Goal: Task Accomplishment & Management: Complete application form

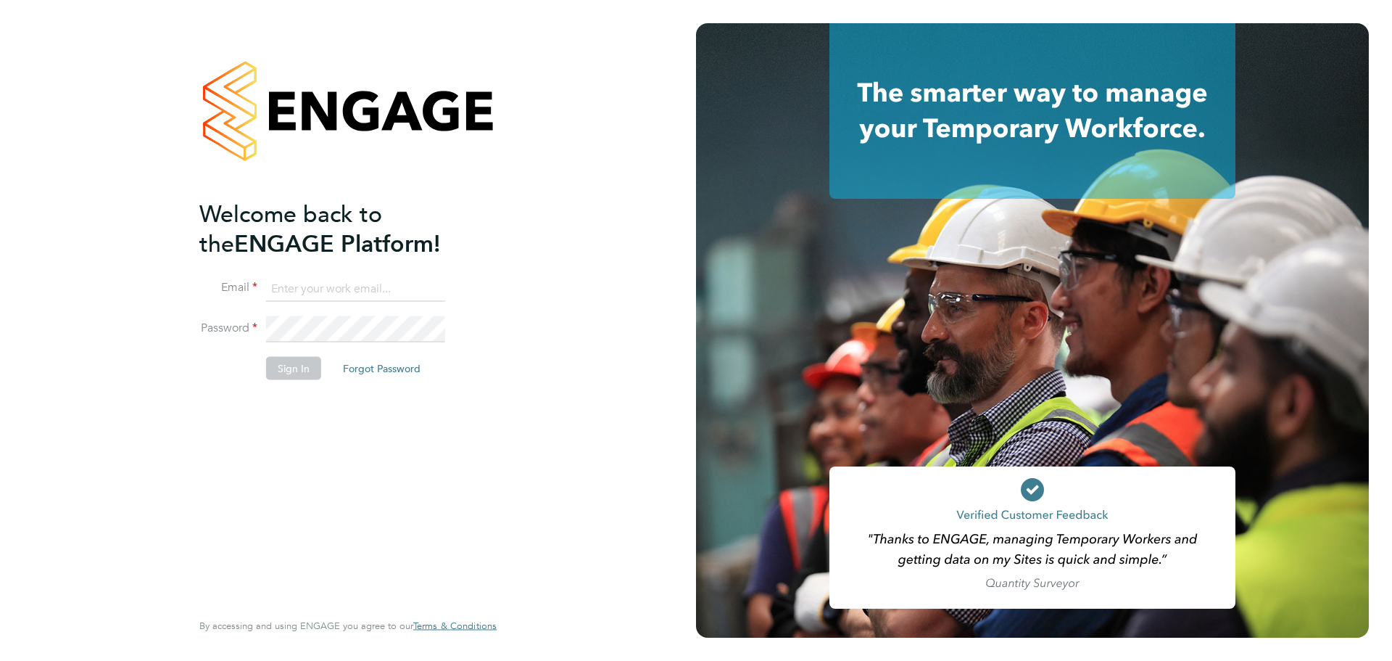
click at [372, 278] on input at bounding box center [355, 289] width 179 height 26
type input "[EMAIL_ADDRESS][DOMAIN_NAME]"
click at [315, 369] on button "Sign In" at bounding box center [293, 367] width 55 height 23
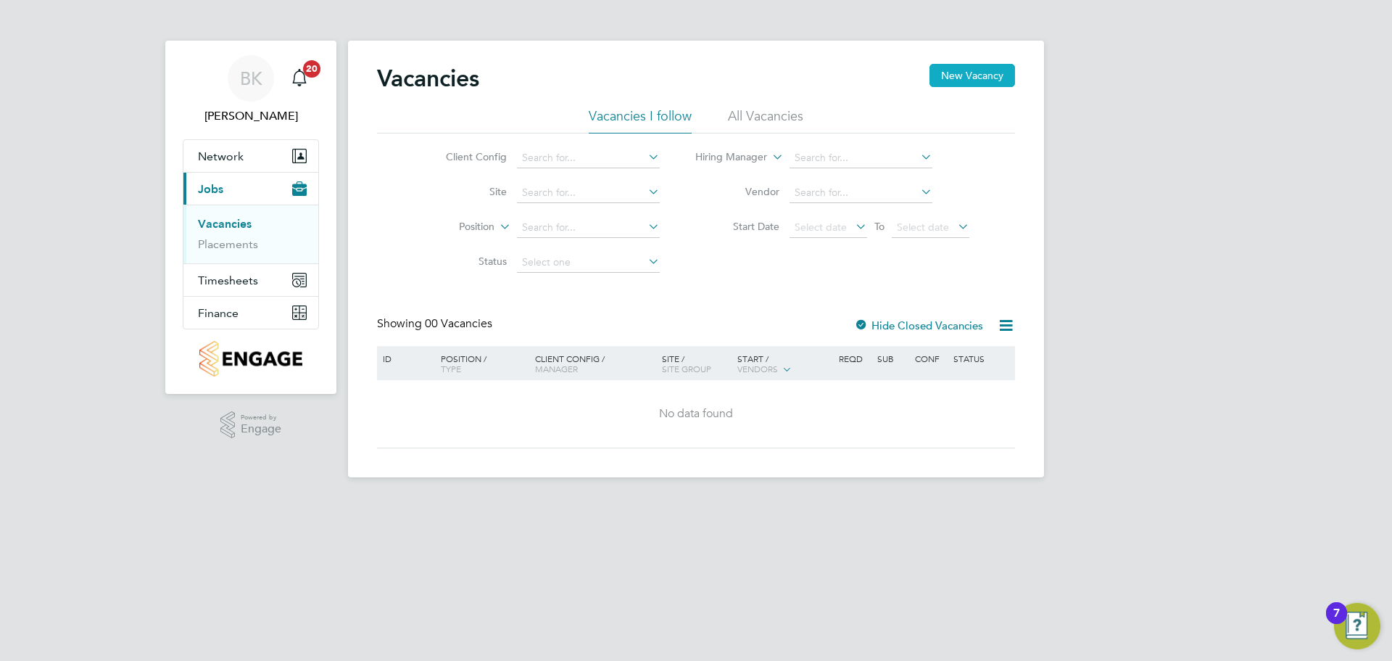
click at [986, 81] on button "New Vacancy" at bounding box center [973, 75] width 86 height 23
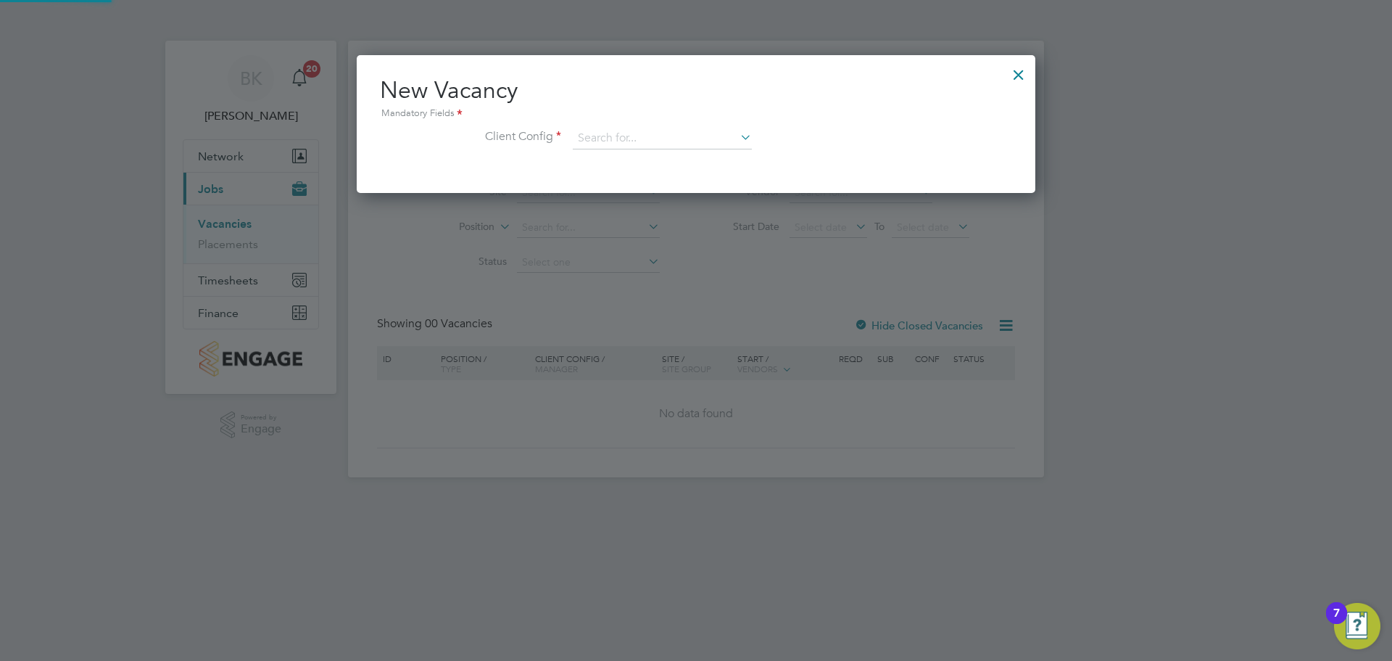
scroll to position [138, 679]
click at [638, 121] on div "Mandatory Fields" at bounding box center [696, 114] width 632 height 16
click at [639, 144] on input at bounding box center [662, 139] width 179 height 22
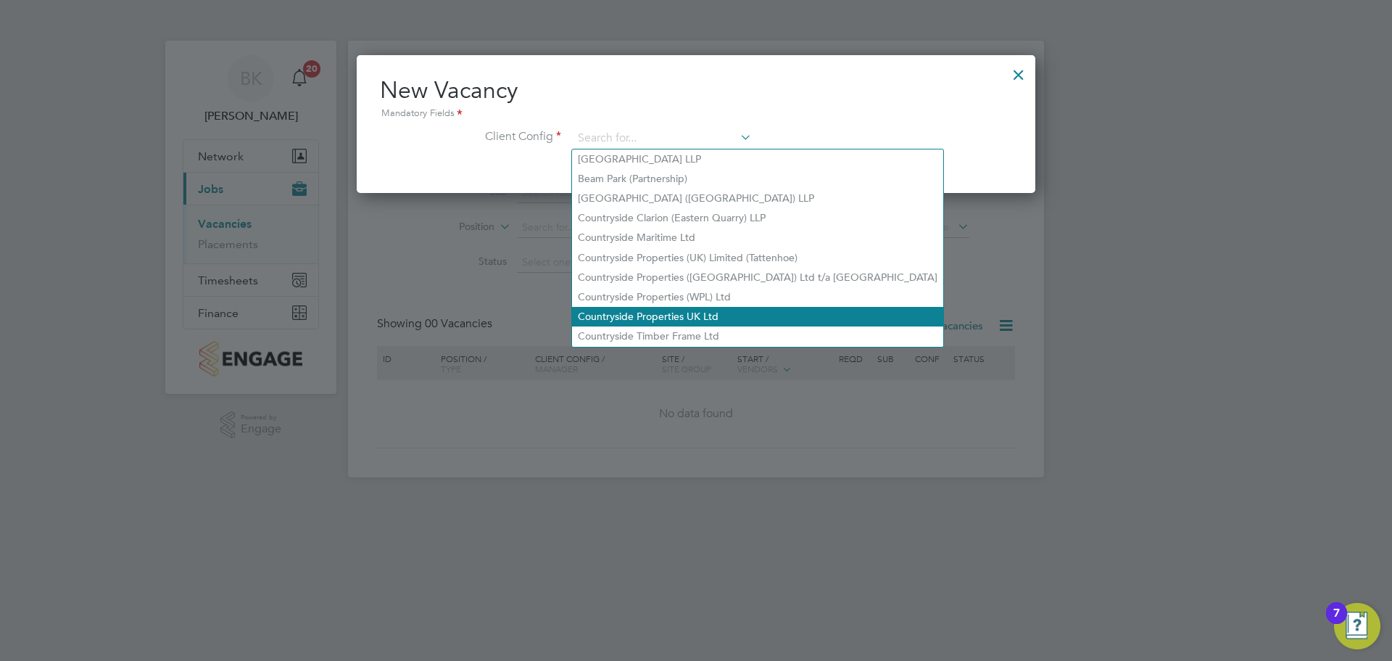
click at [694, 313] on li "Countryside Properties UK Ltd" at bounding box center [757, 317] width 371 height 20
type input "Countryside Properties UK Ltd"
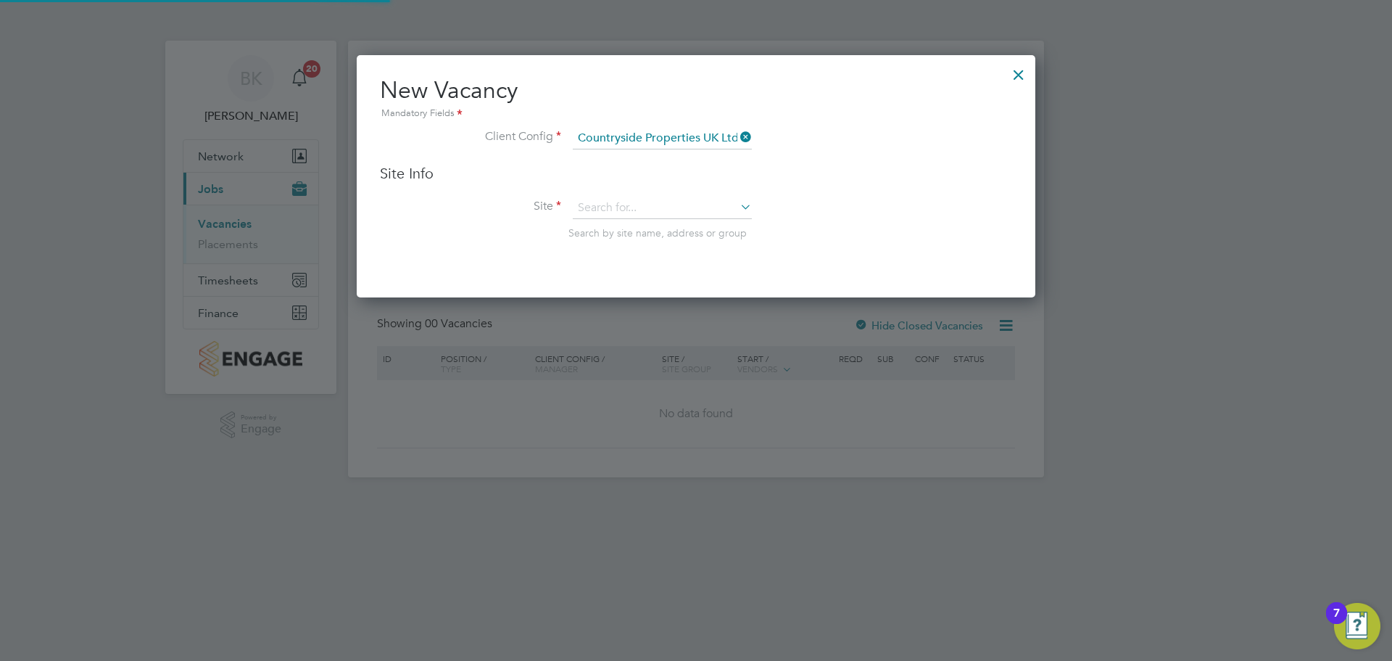
scroll to position [243, 679]
click at [643, 218] on div "Vacancies New Vacancy Vacancies I follow All Vacancies Client Config Site Posit…" at bounding box center [696, 259] width 696 height 437
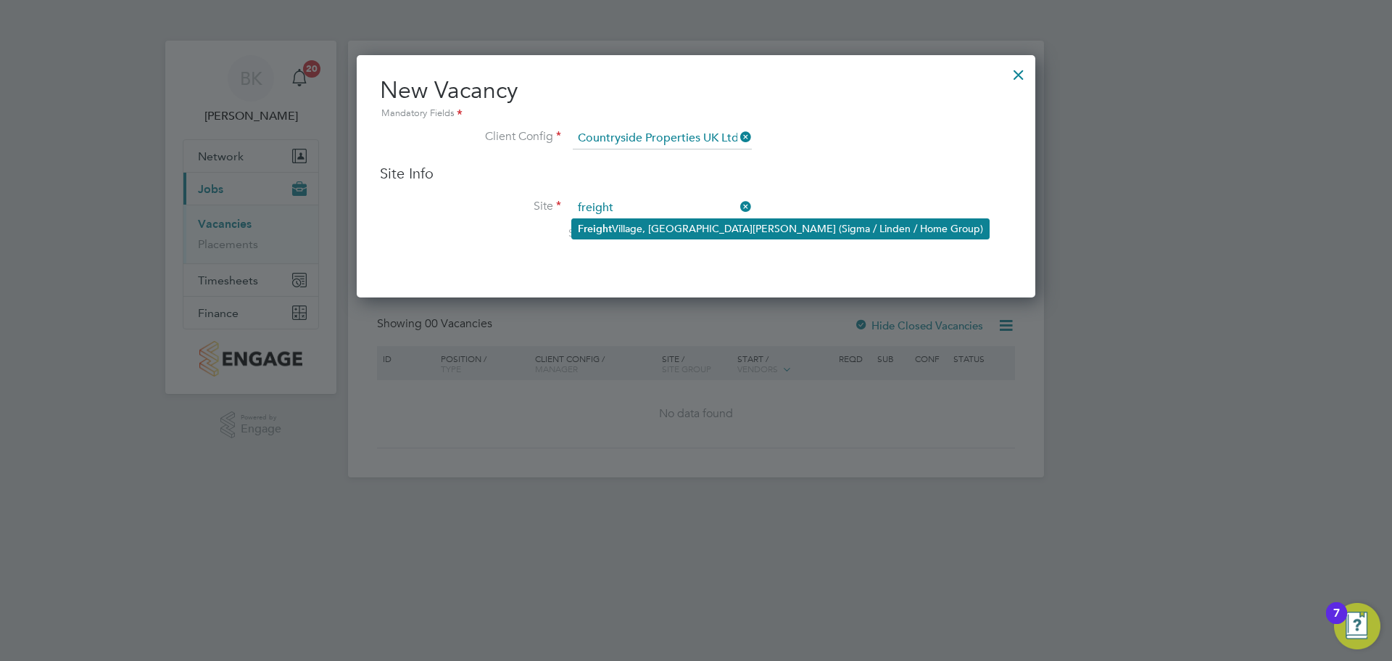
click at [648, 220] on li "Freight Village, St. James Road (Sigma / Linden / Home Group)" at bounding box center [780, 229] width 417 height 20
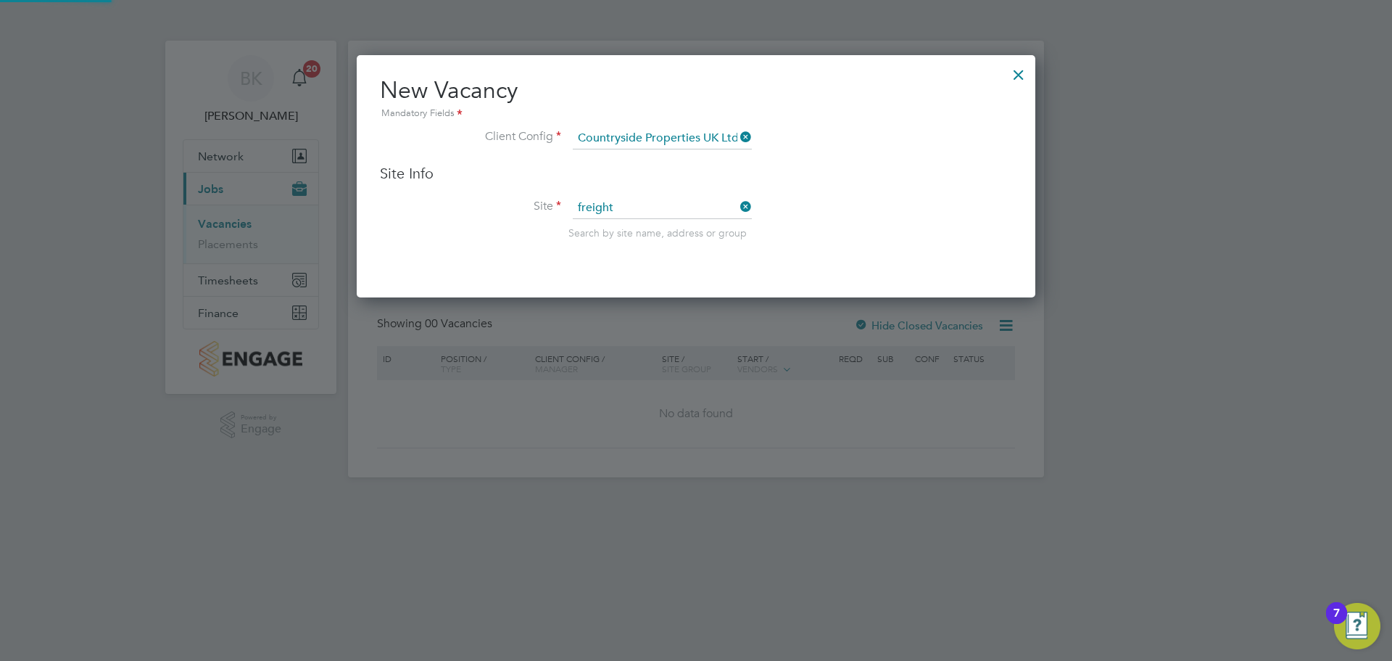
type input "Freight Village, St. James Road (Sigma / Linden / Home Group)"
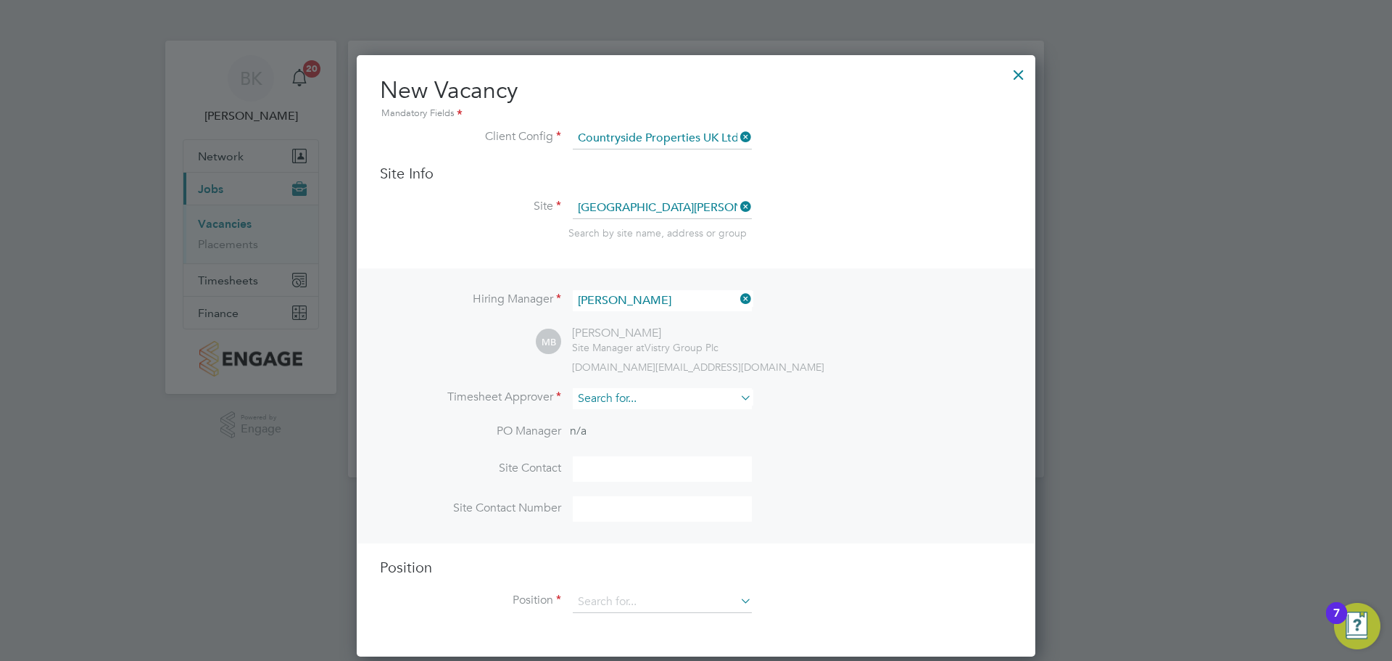
click at [635, 393] on input at bounding box center [662, 398] width 179 height 21
drag, startPoint x: 638, startPoint y: 414, endPoint x: 642, endPoint y: 429, distance: 15.7
click at [638, 415] on li "Lee Cole" at bounding box center [663, 420] width 183 height 20
type input "Lee Cole"
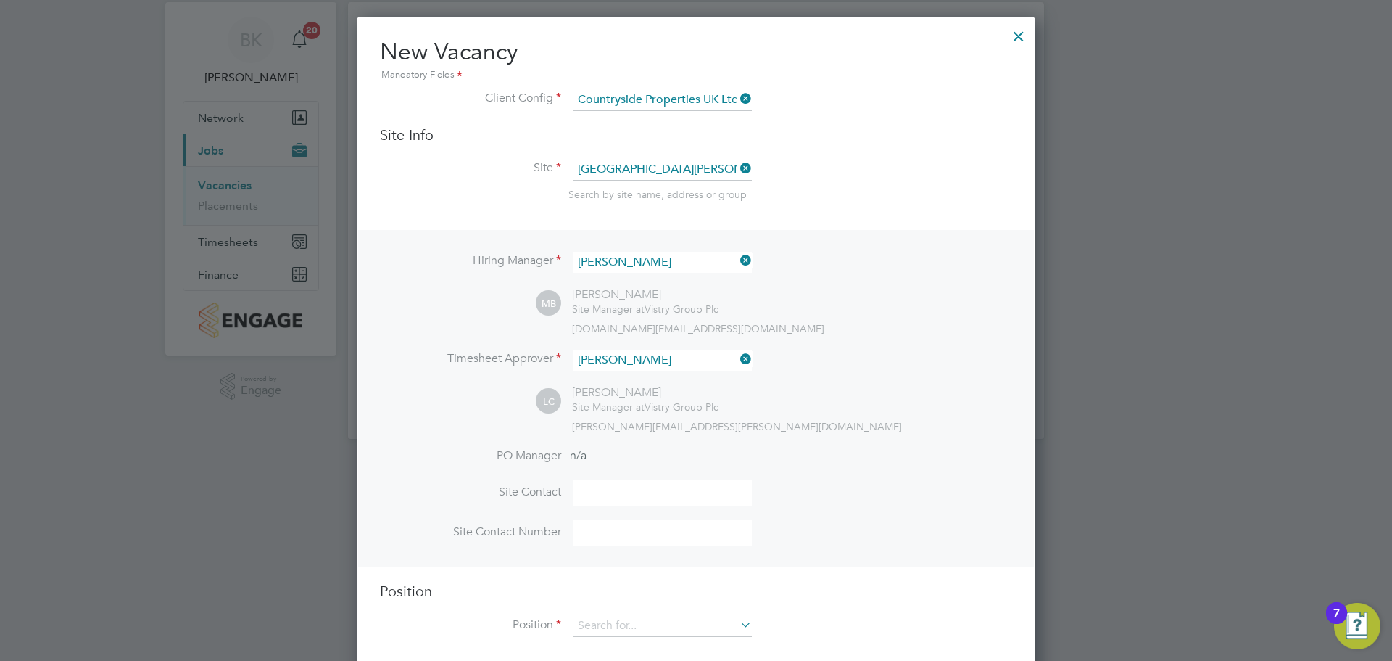
scroll to position [59, 0]
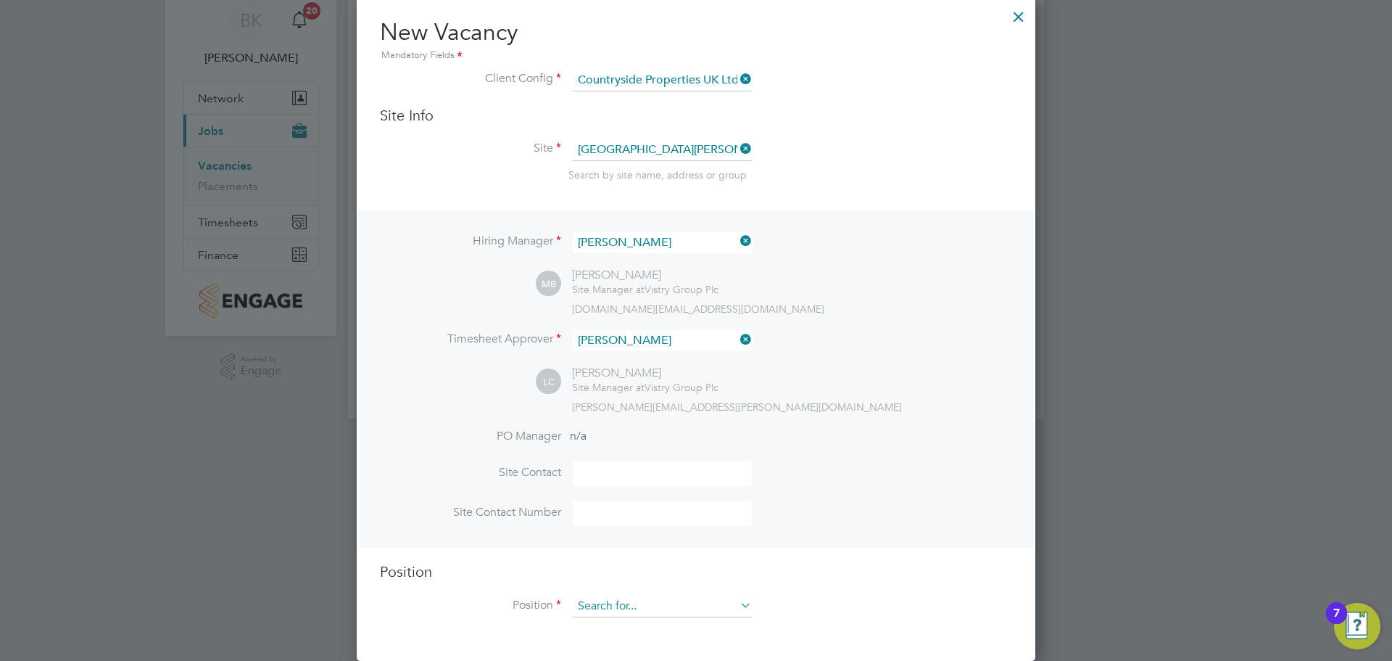
click at [674, 608] on input at bounding box center [662, 606] width 179 height 22
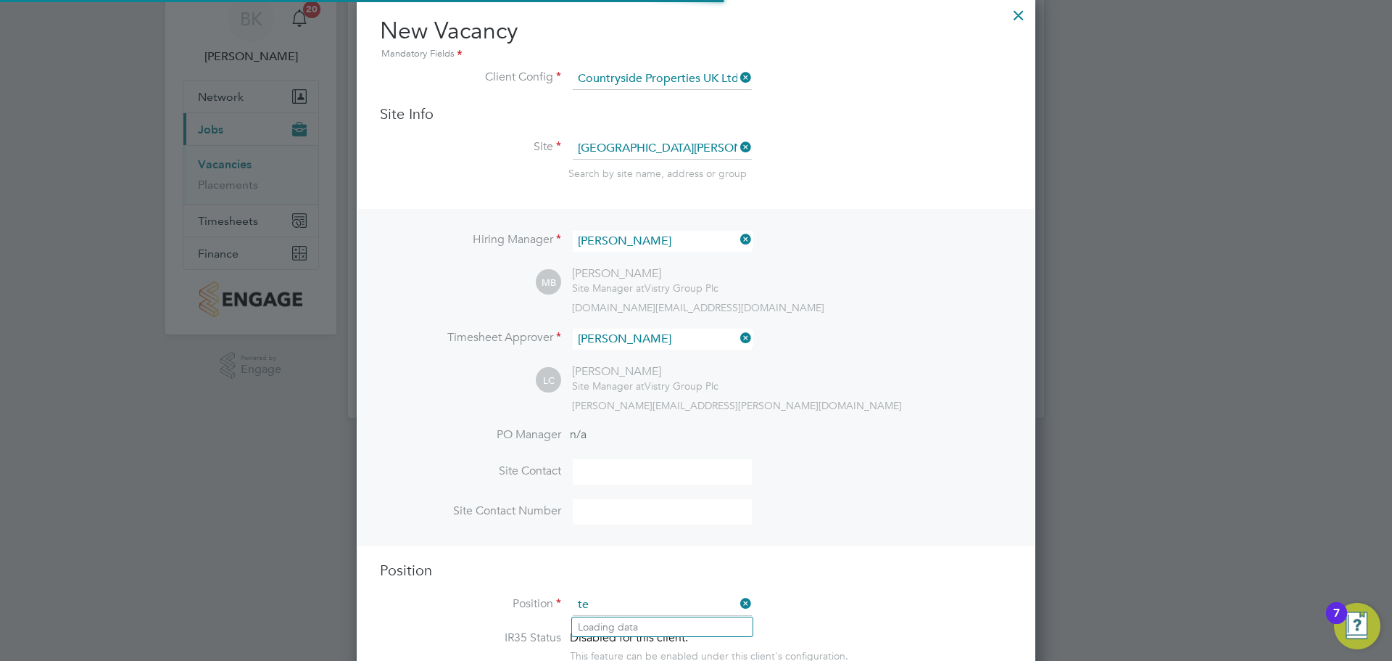
scroll to position [2084, 679]
type input "t"
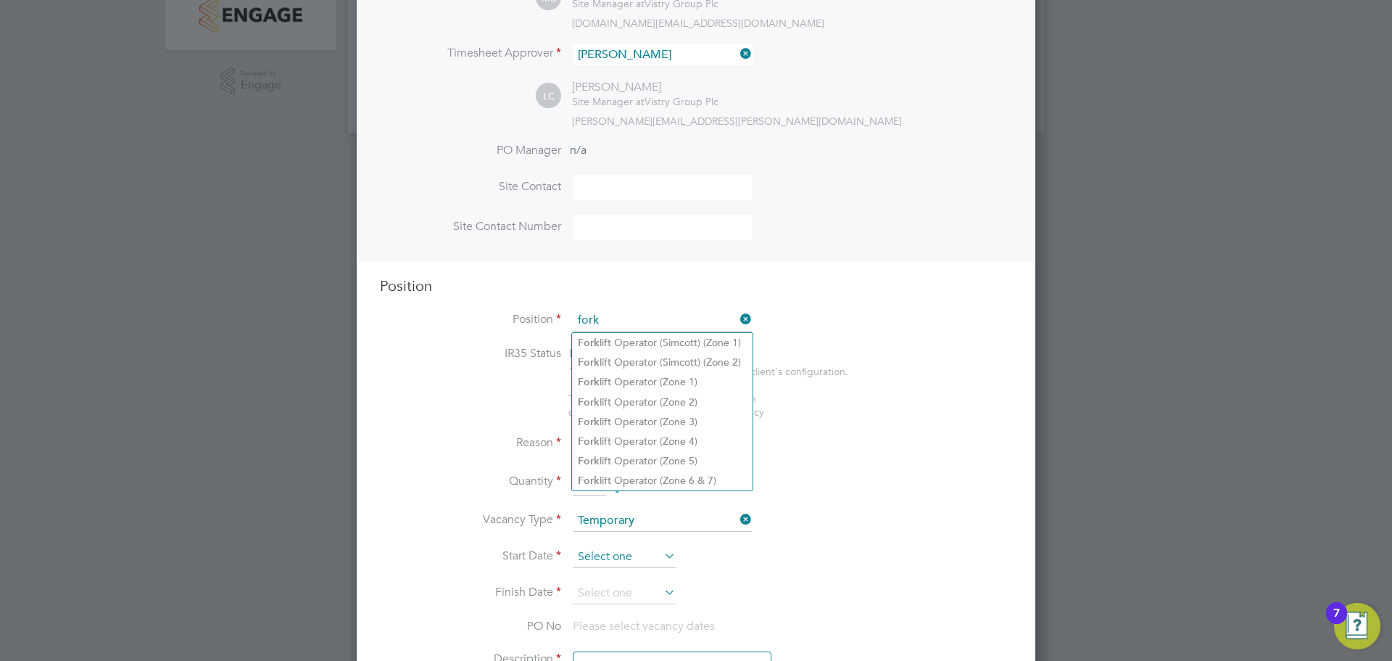
scroll to position [350, 0]
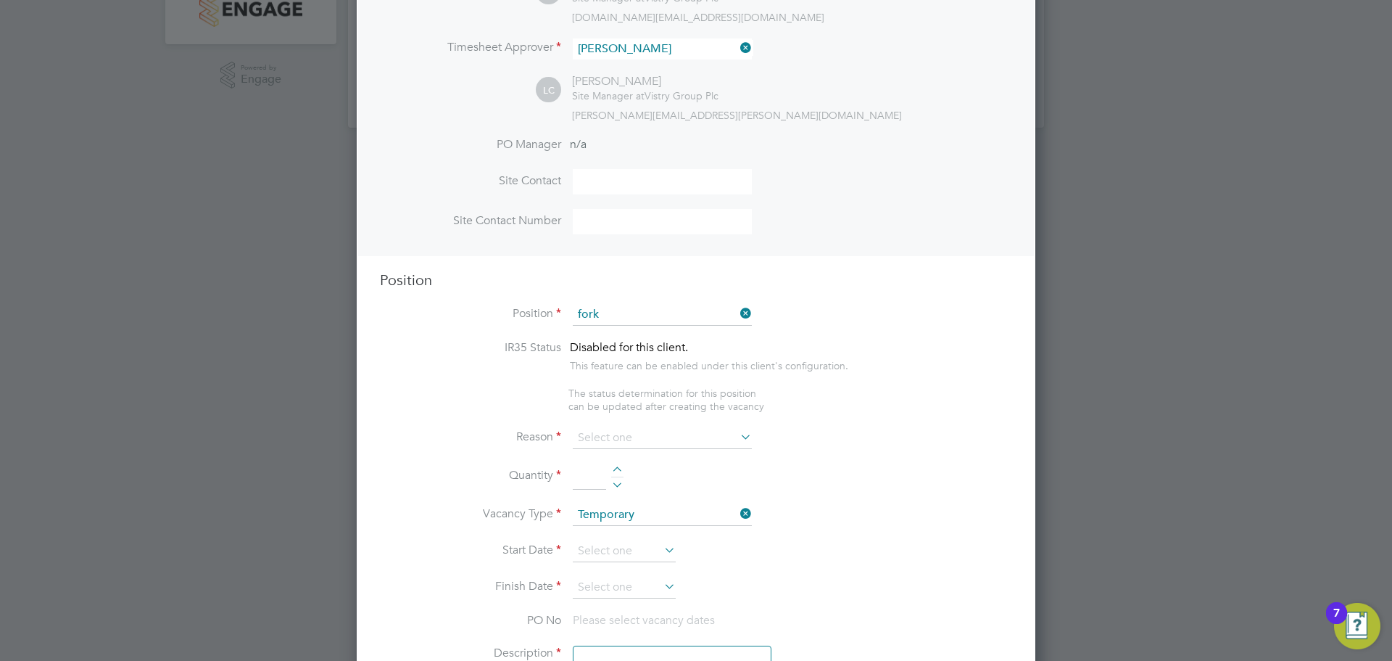
click at [648, 468] on li "Fork lift Operator (Zone 6 & 7)" at bounding box center [662, 475] width 181 height 20
type input "Forklift Operator (Zone 6 & 7)"
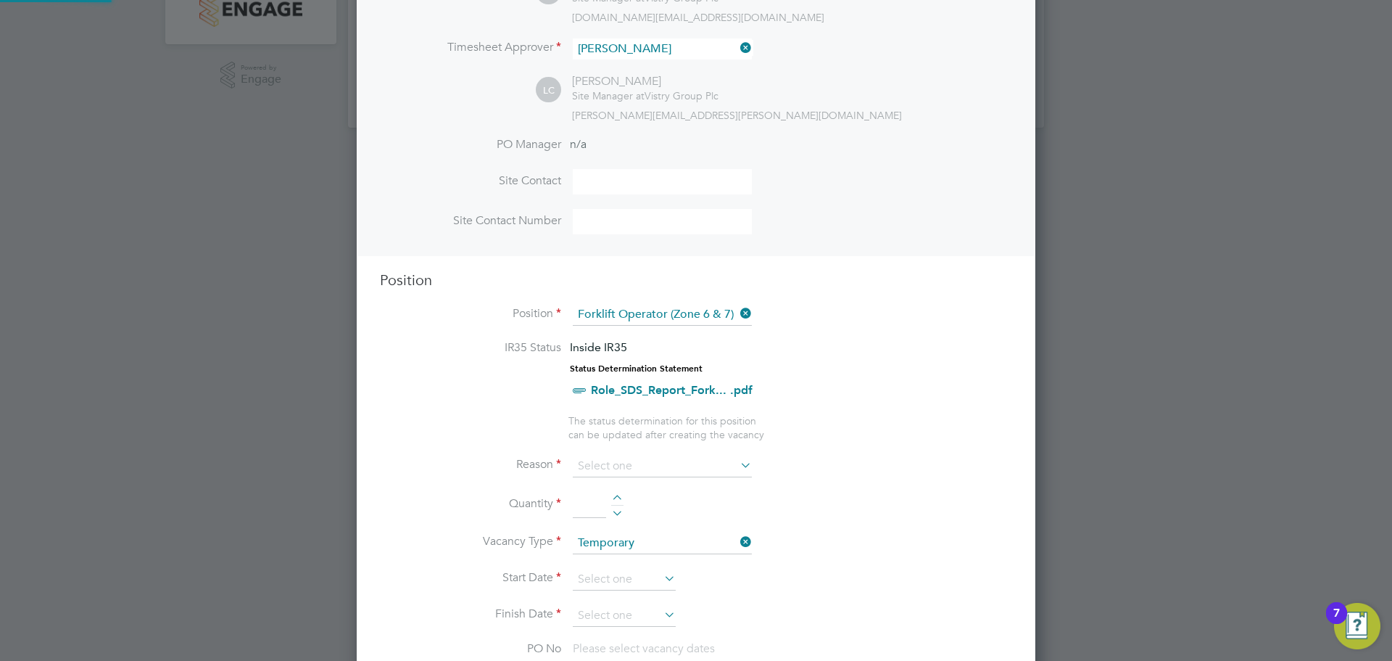
type textarea "- Operate construction machinery - Delivering large quantities of materials to …"
click at [690, 466] on input at bounding box center [662, 466] width 179 height 22
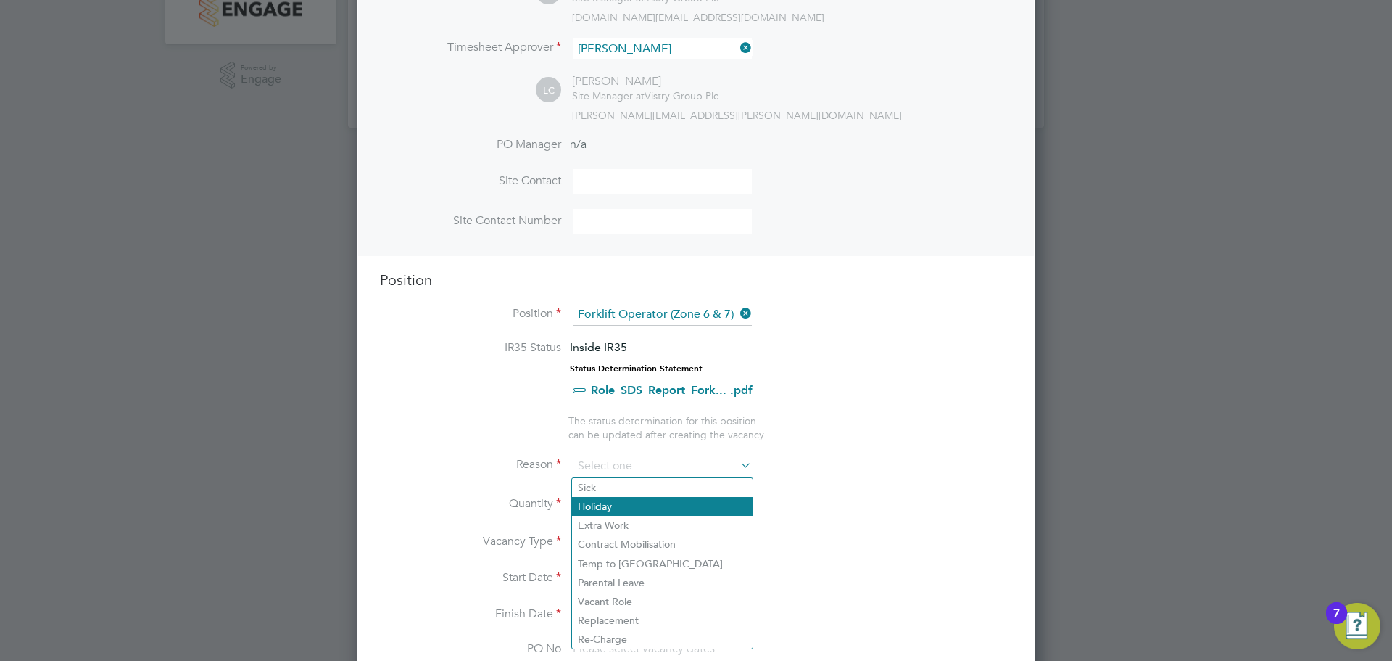
click at [621, 509] on li "Holiday" at bounding box center [662, 506] width 181 height 19
type input "Holiday"
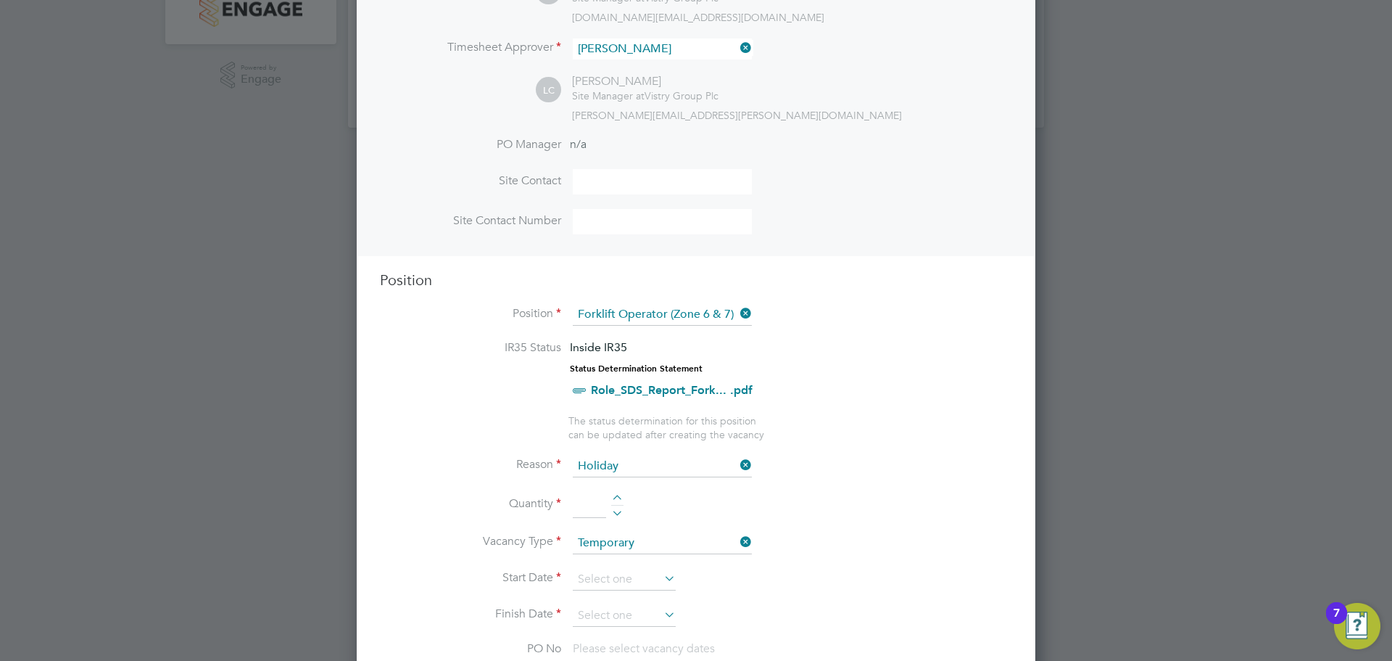
click at [610, 494] on li "Quantity" at bounding box center [696, 512] width 632 height 41
click at [616, 497] on div at bounding box center [617, 500] width 12 height 10
type input "1"
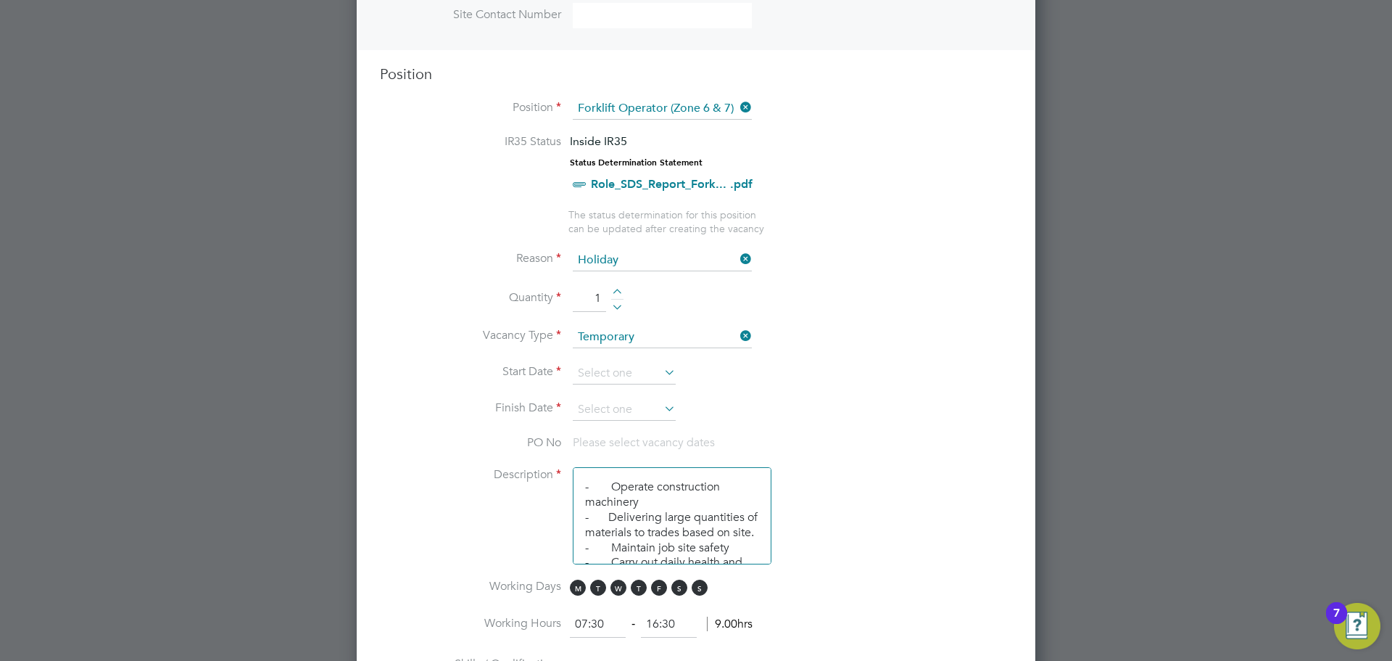
scroll to position [567, 0]
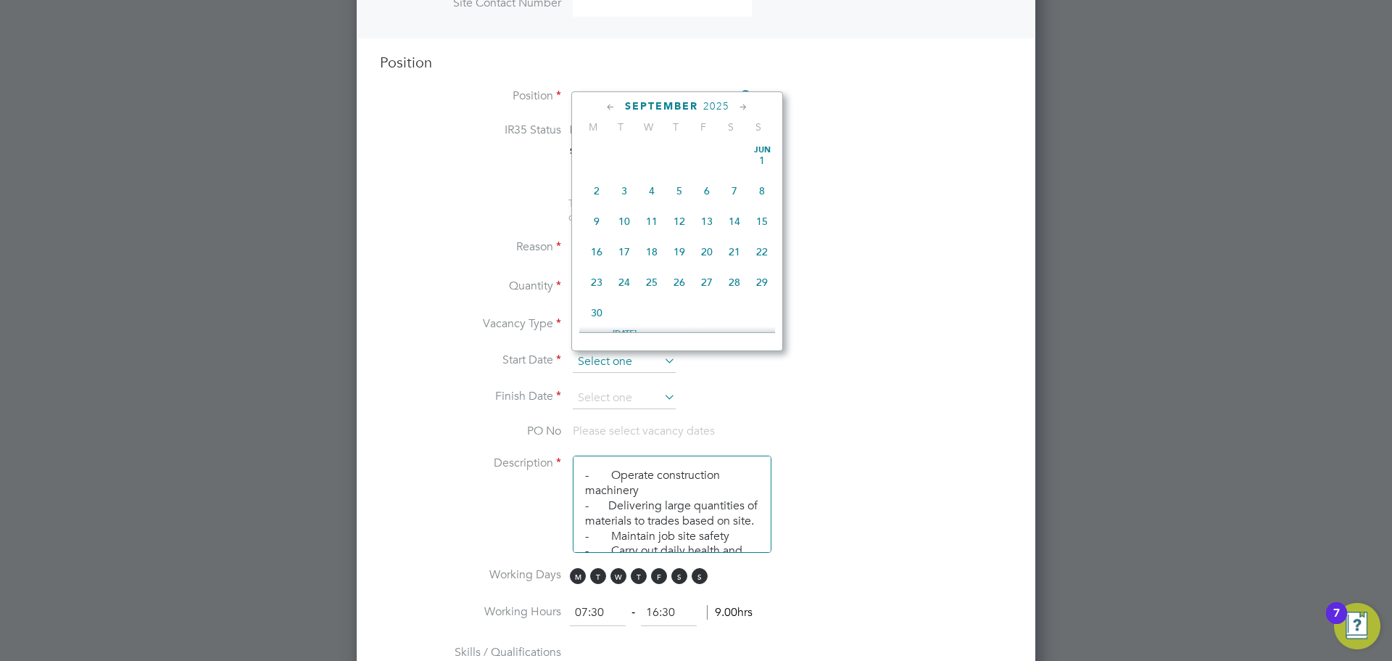
click at [634, 355] on input at bounding box center [624, 362] width 103 height 22
click at [621, 195] on span "9" at bounding box center [625, 188] width 28 height 28
type input "09 Sep 2025"
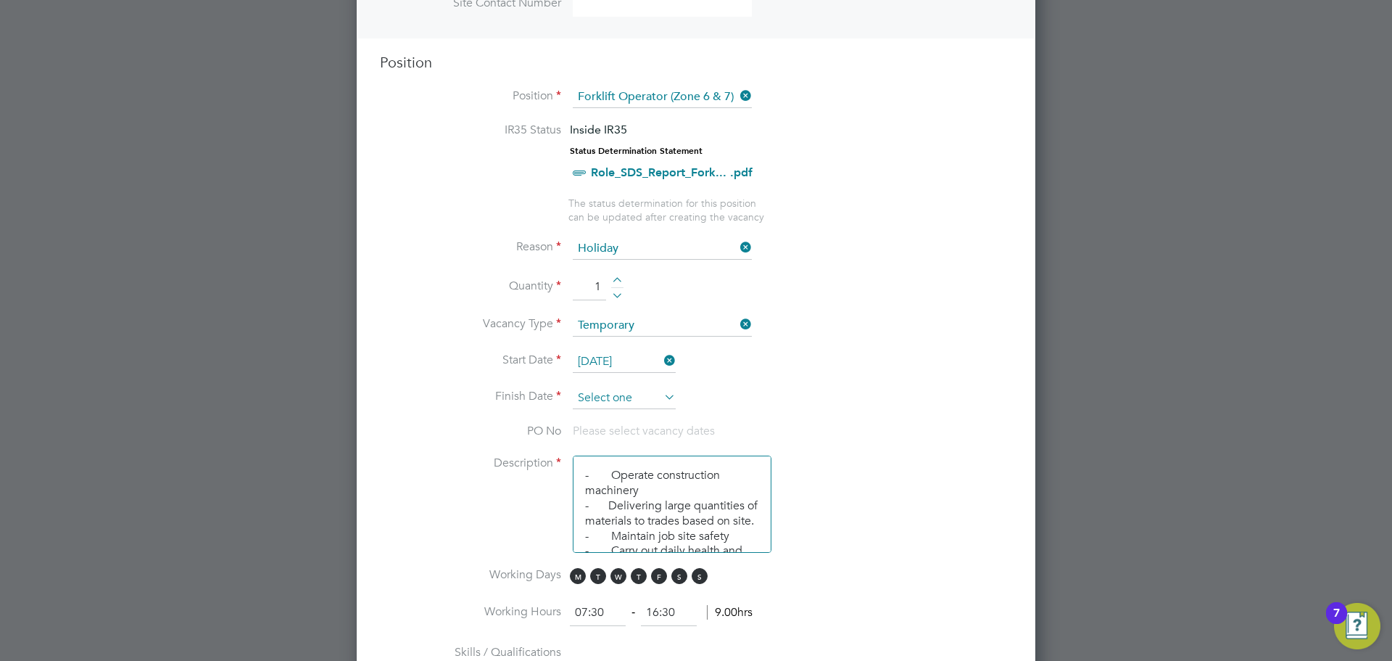
click at [635, 397] on input at bounding box center [624, 398] width 103 height 22
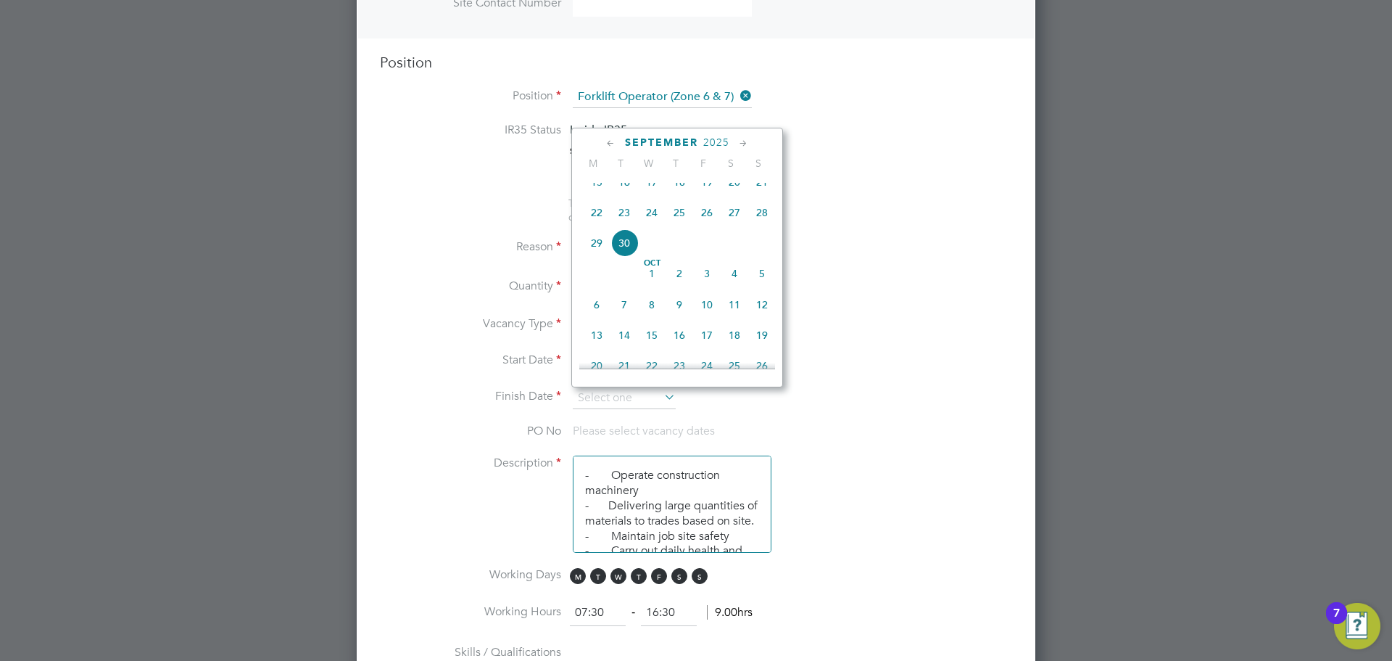
click at [706, 224] on span "26" at bounding box center [707, 213] width 28 height 28
type input "26 Sep 2025"
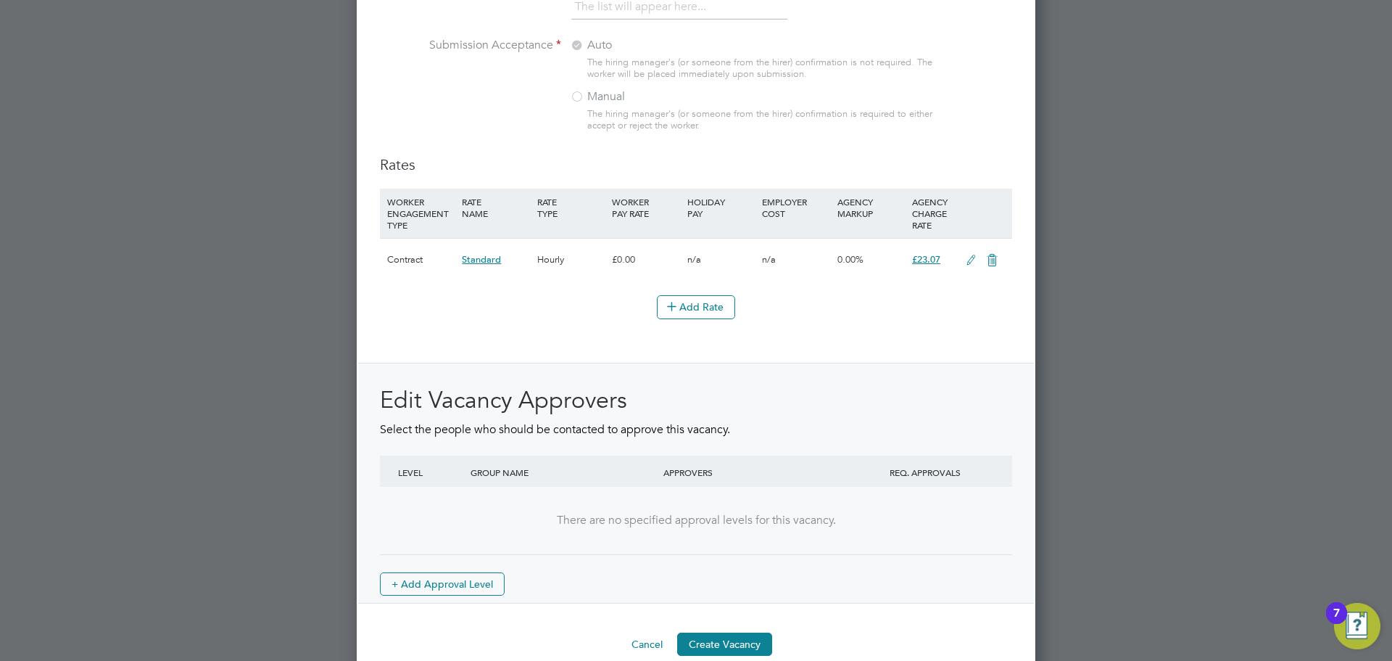
scroll to position [1606, 0]
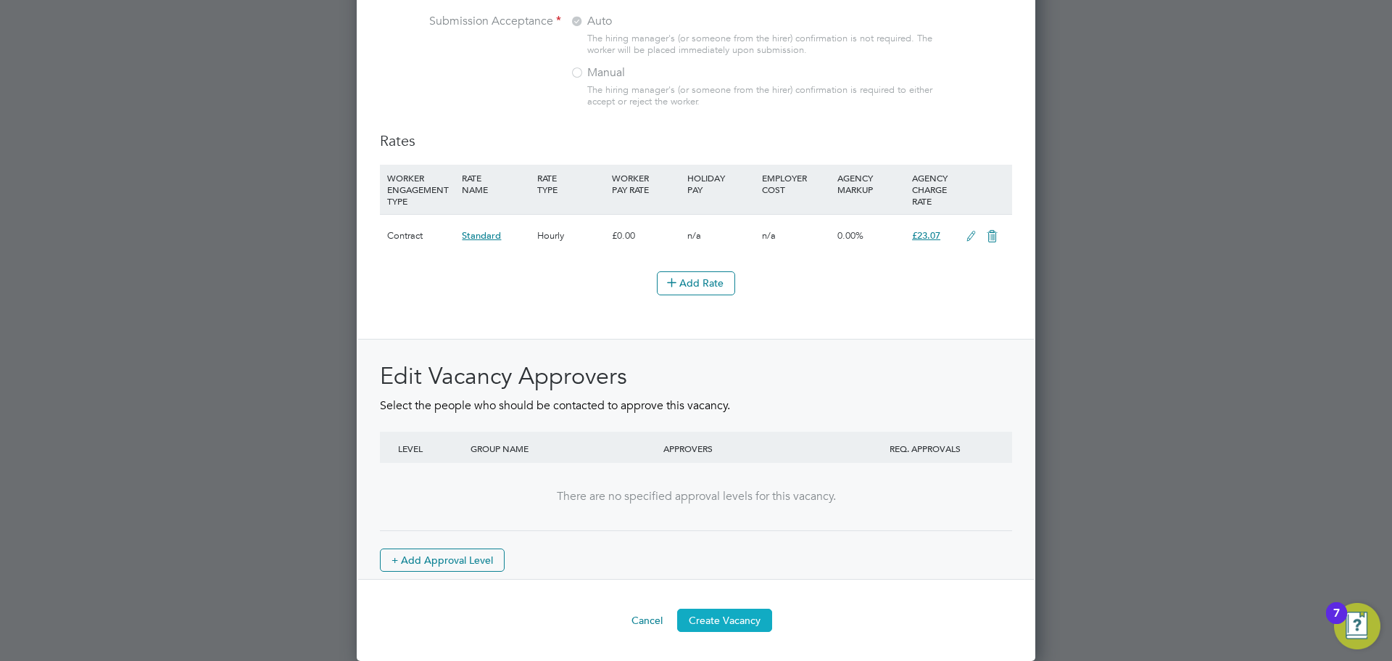
click at [749, 621] on button "Create Vacancy" at bounding box center [724, 619] width 95 height 23
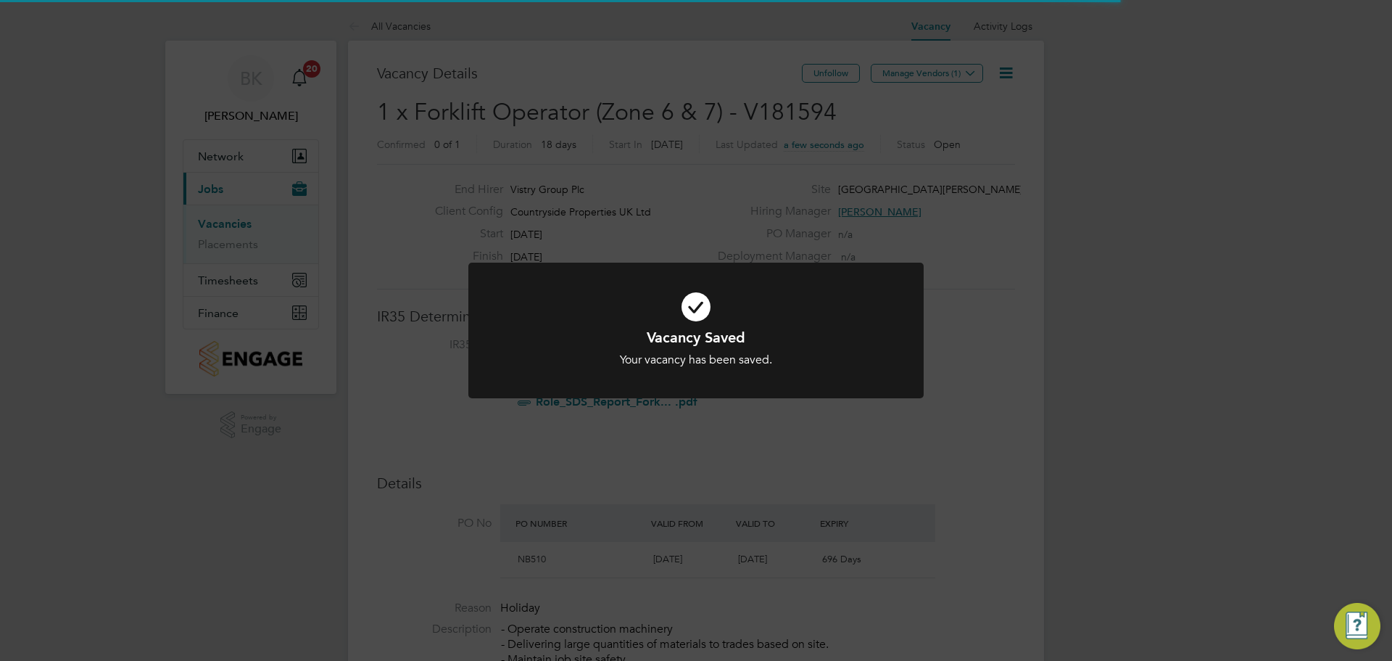
scroll to position [7, 7]
click at [811, 479] on div "Vacancy Saved Your vacancy has been saved. Cancel Okay" at bounding box center [696, 330] width 1392 height 661
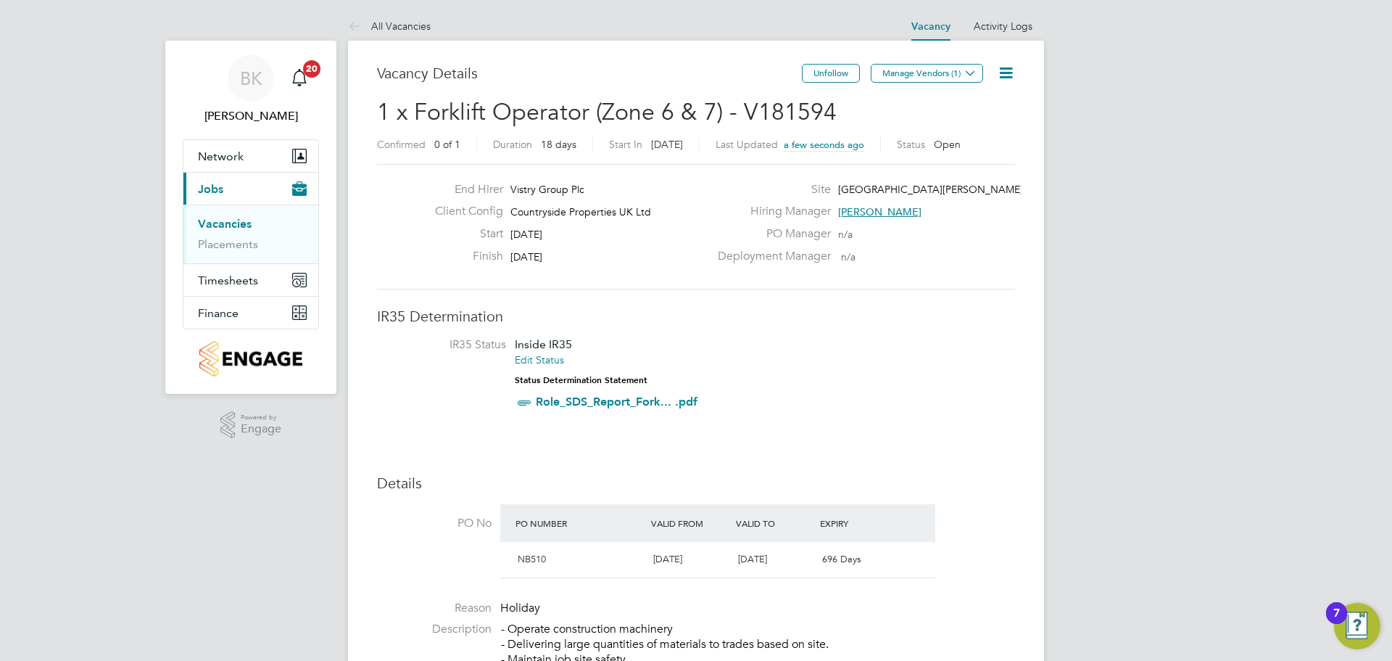
click at [946, 84] on span "Manage Vendors (1)" at bounding box center [928, 79] width 115 height 14
click at [946, 70] on button "Manage Vendors (1)" at bounding box center [927, 73] width 112 height 19
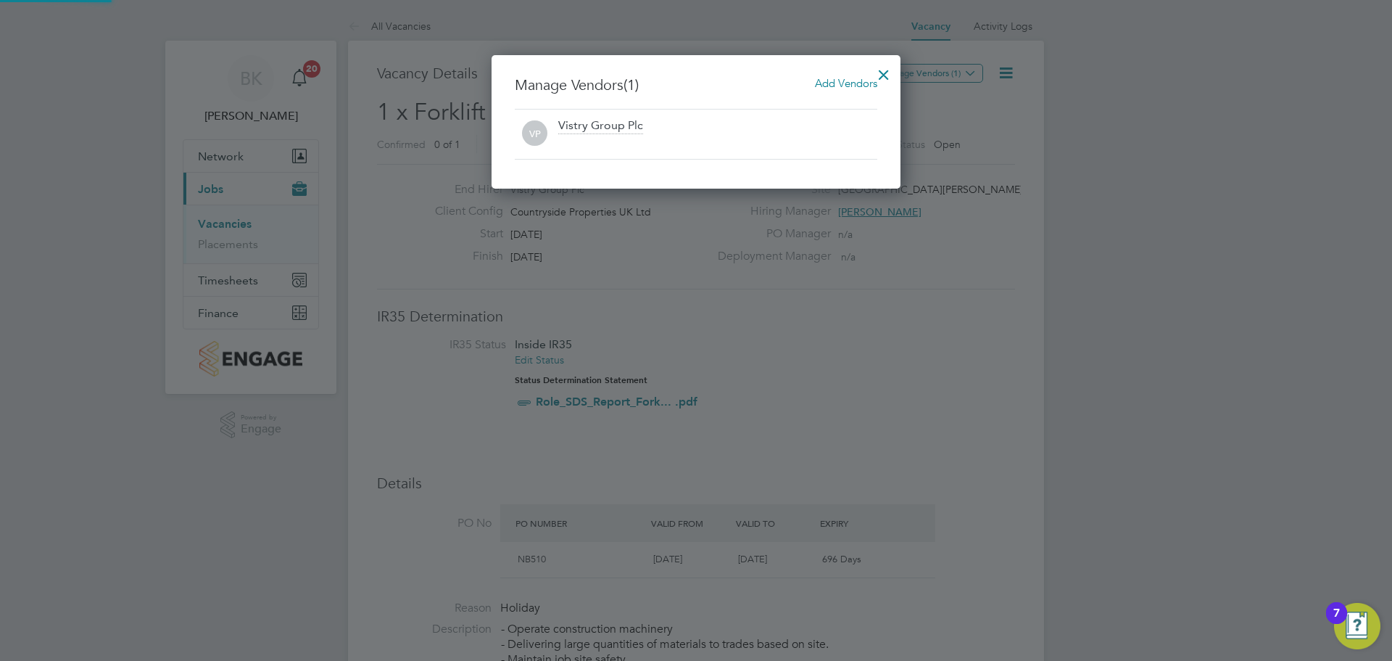
scroll to position [134, 410]
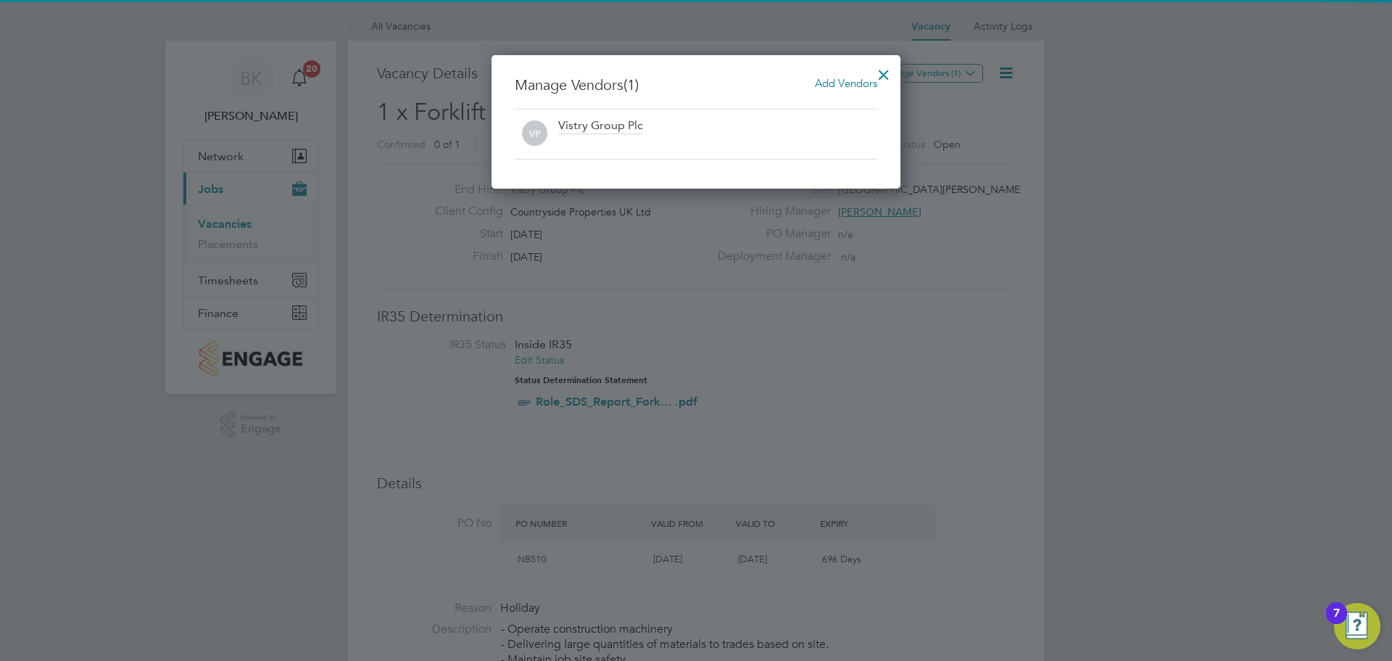
click at [836, 80] on span "Add Vendors" at bounding box center [846, 83] width 62 height 14
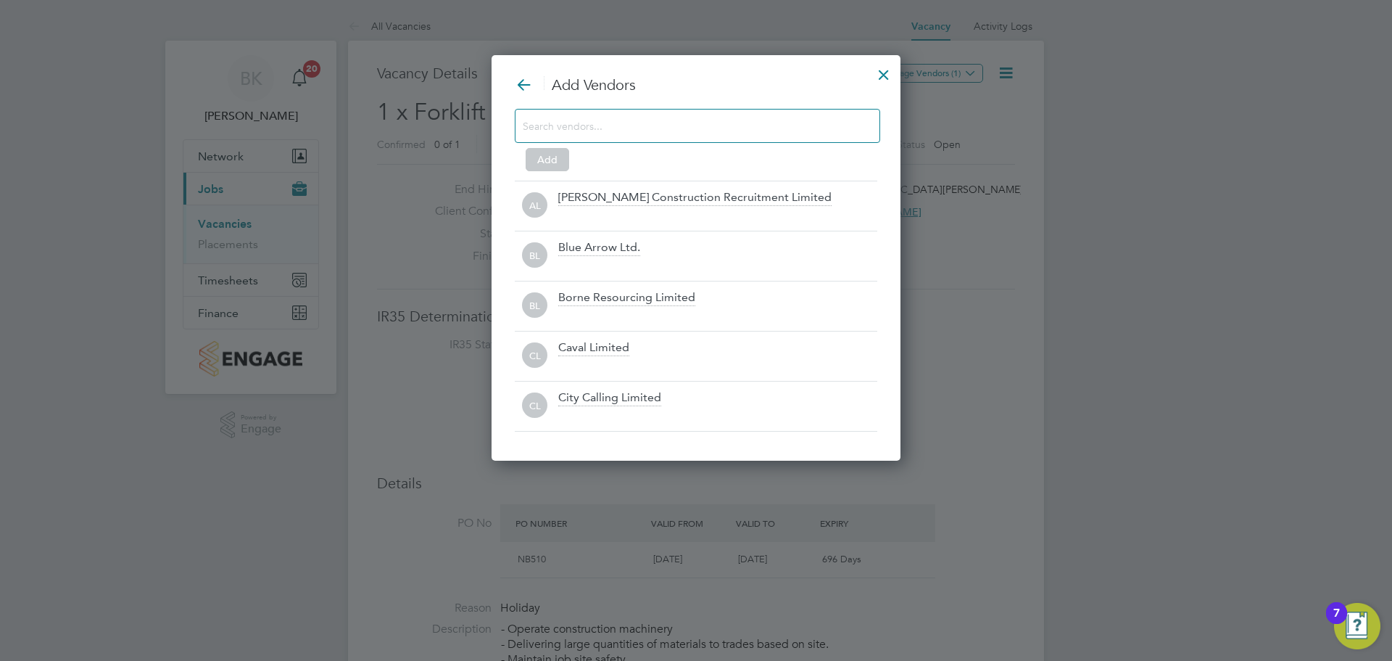
scroll to position [407, 410]
click at [655, 126] on input at bounding box center [686, 125] width 326 height 19
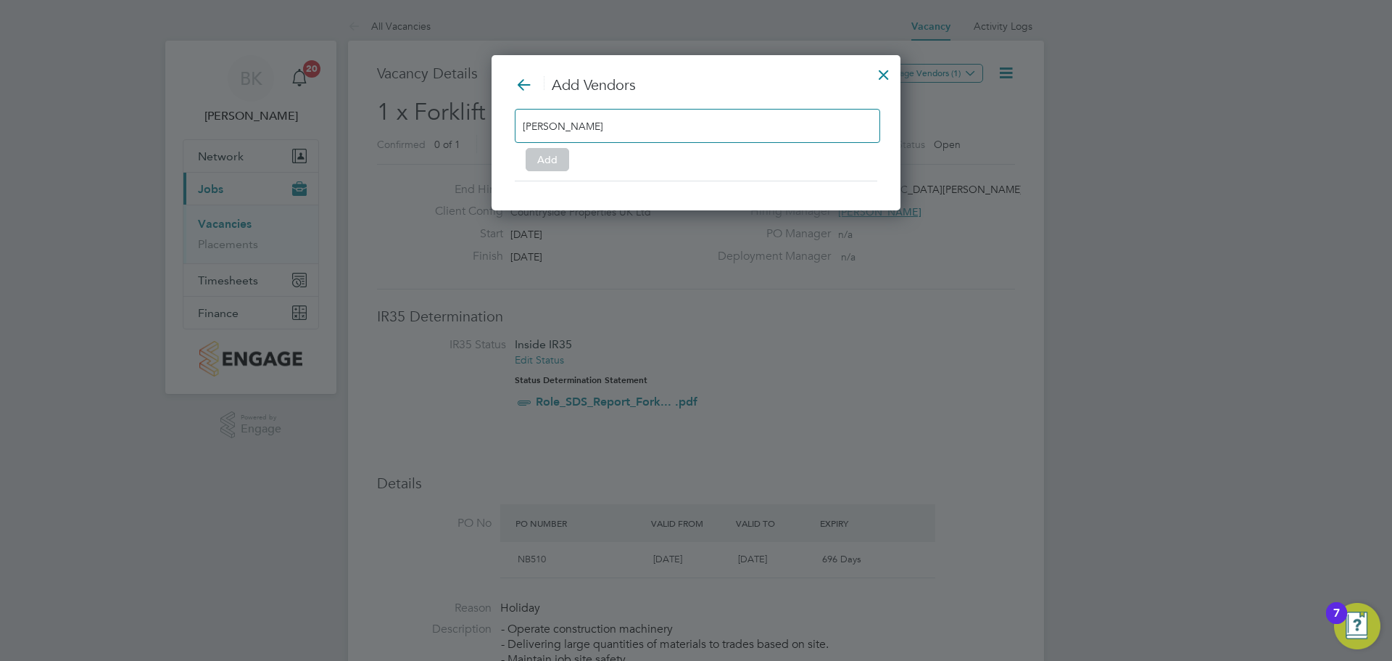
scroll to position [207, 410]
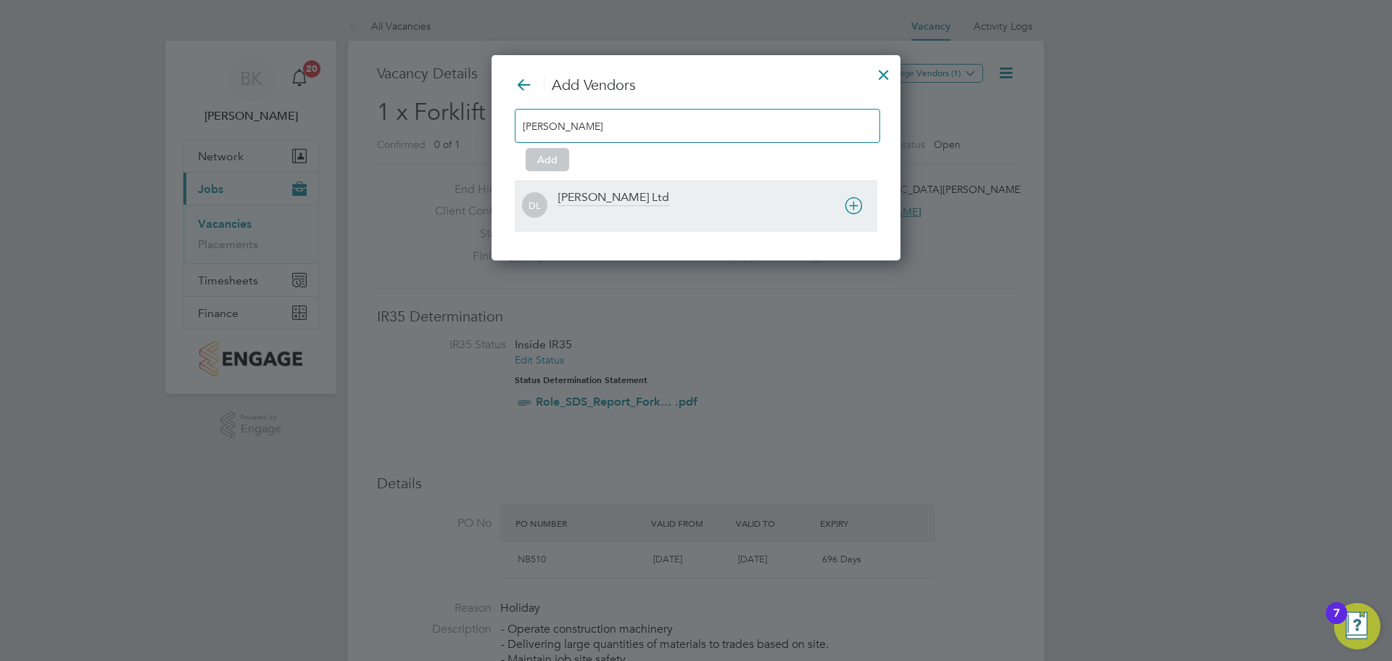
type input "dan"
click at [683, 189] on div "DL Daniel Owen Ltd" at bounding box center [696, 206] width 363 height 50
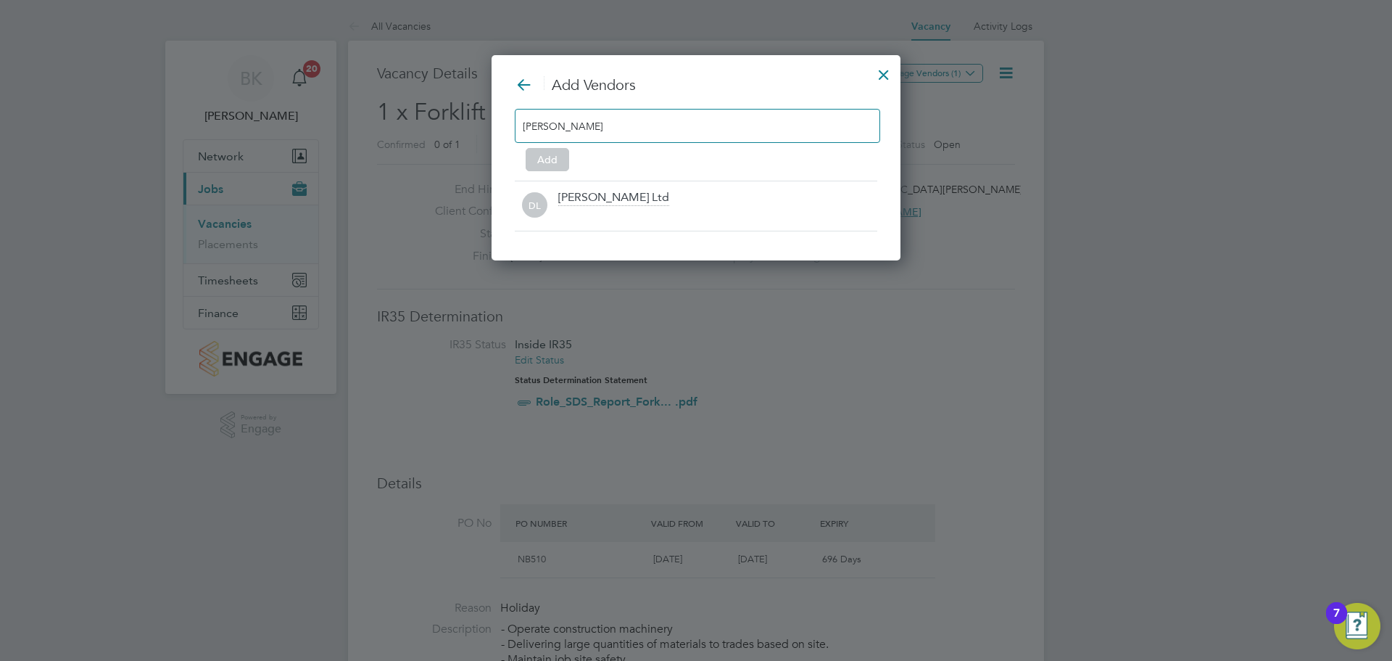
scroll to position [157, 410]
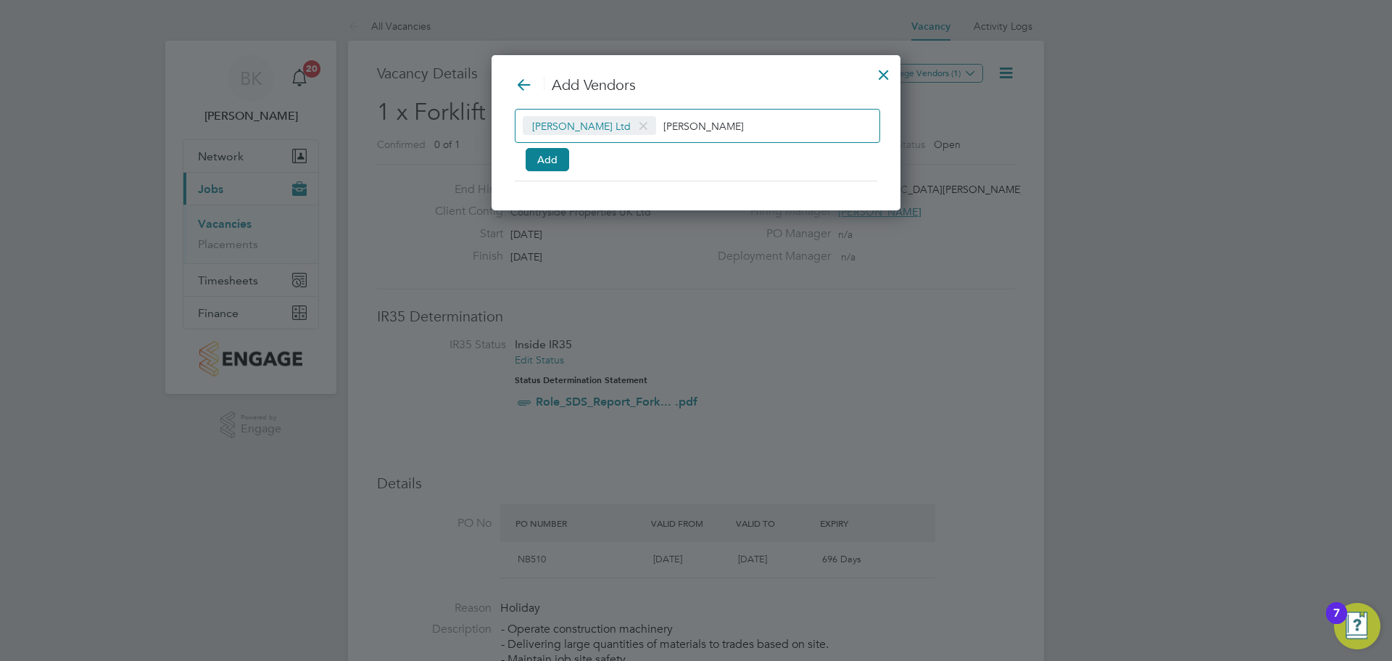
drag, startPoint x: 708, startPoint y: 133, endPoint x: 685, endPoint y: 131, distance: 22.6
click at [687, 131] on input "dan" at bounding box center [708, 125] width 91 height 19
drag, startPoint x: 674, startPoint y: 131, endPoint x: 640, endPoint y: 135, distance: 34.3
click at [640, 135] on div "Daniel Owen Ltd dan" at bounding box center [697, 126] width 365 height 34
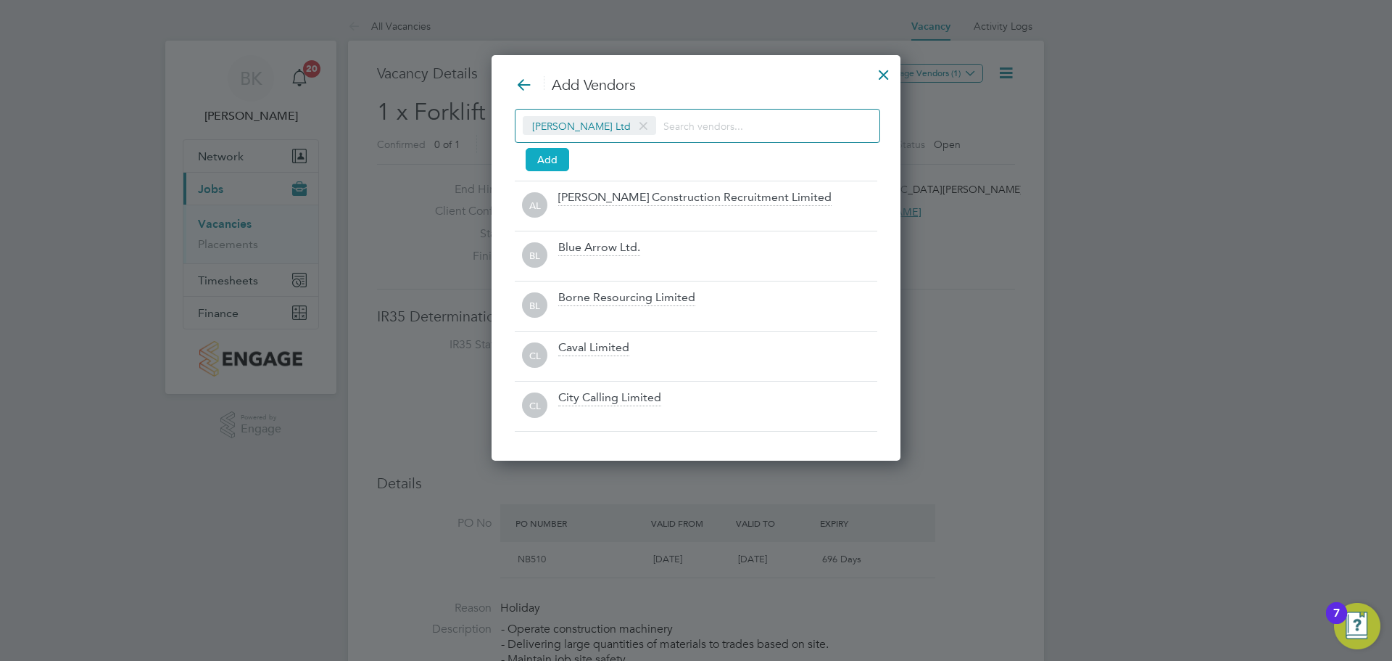
click at [558, 159] on button "Add" at bounding box center [548, 159] width 44 height 23
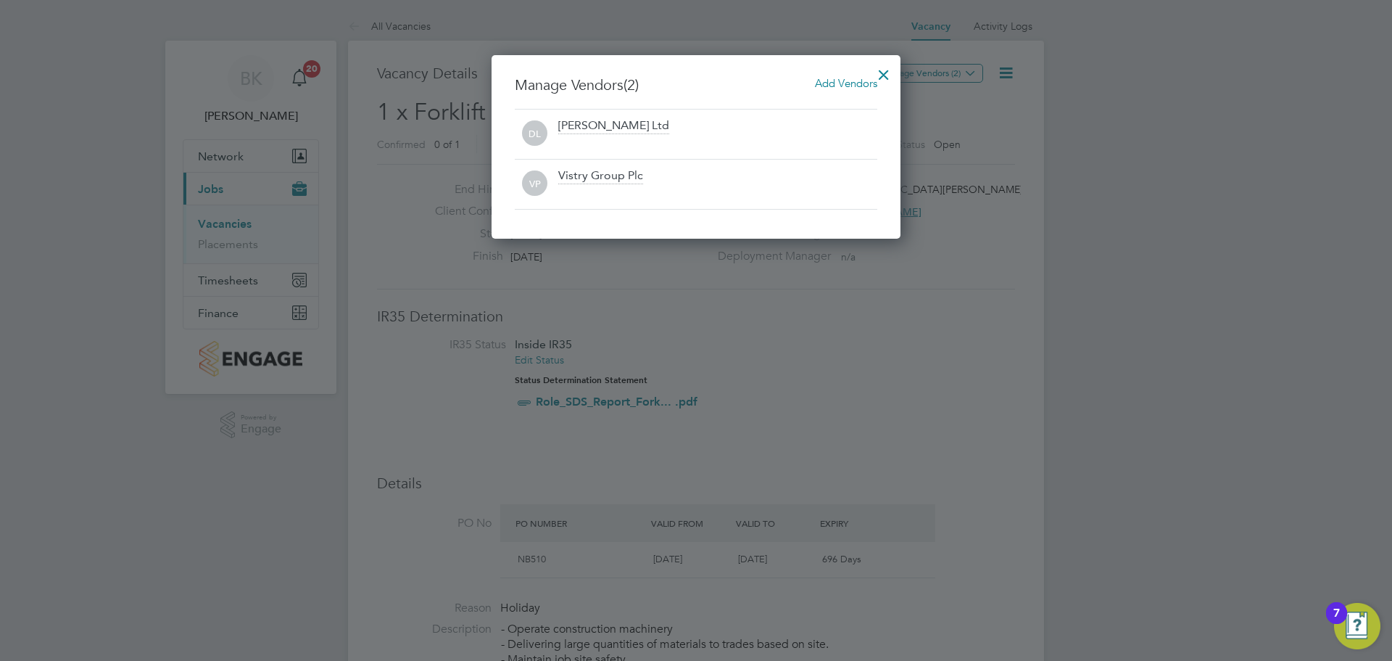
click at [888, 67] on div at bounding box center [884, 71] width 26 height 26
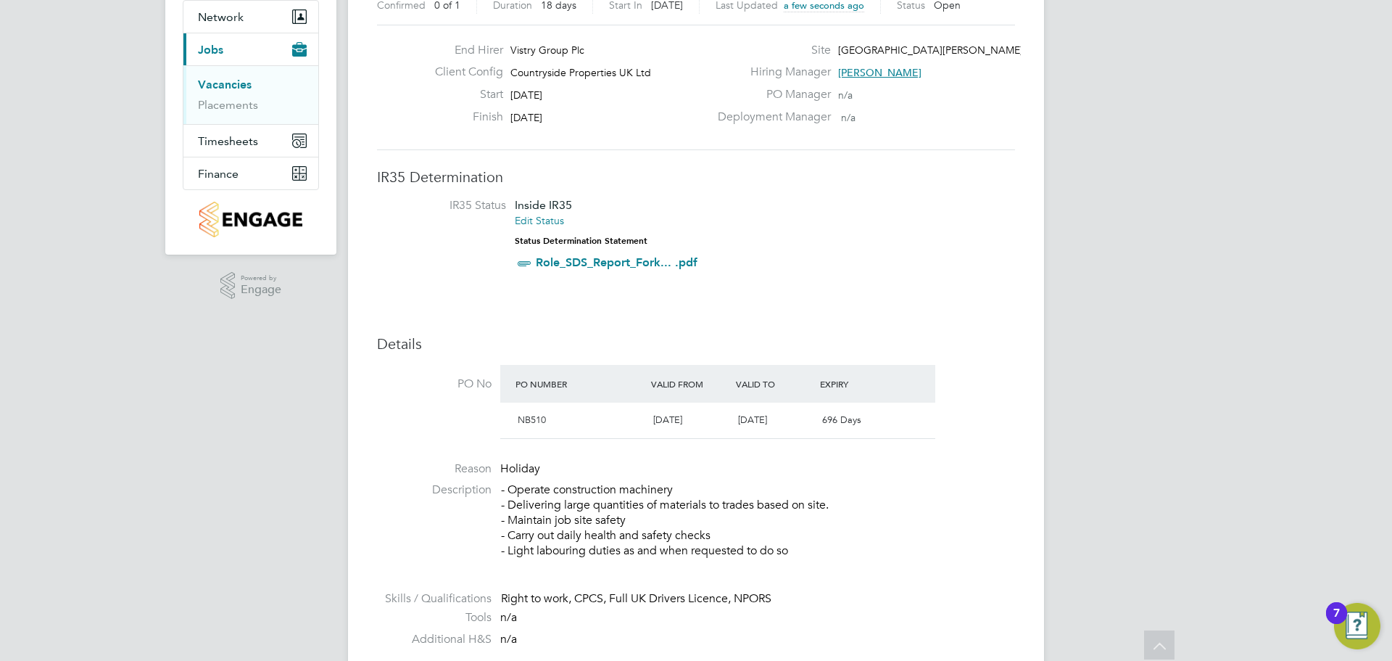
scroll to position [0, 0]
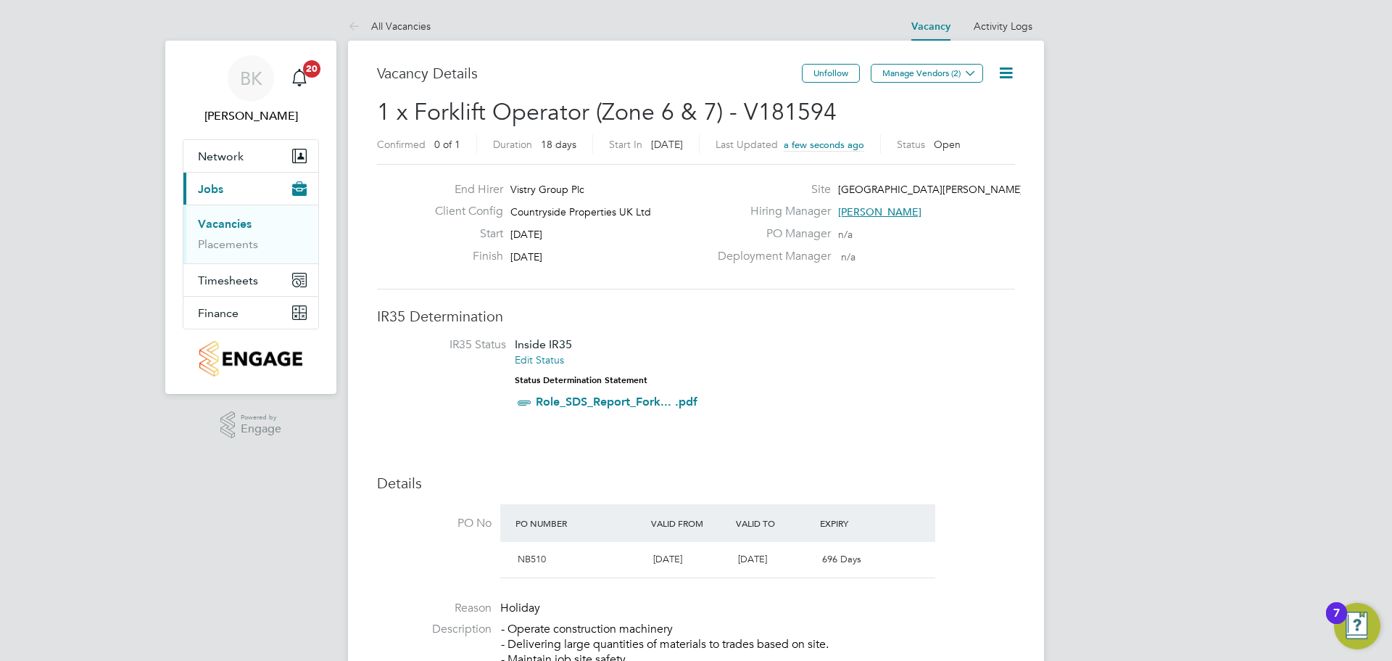
click at [224, 218] on link "Vacancies" at bounding box center [225, 224] width 54 height 14
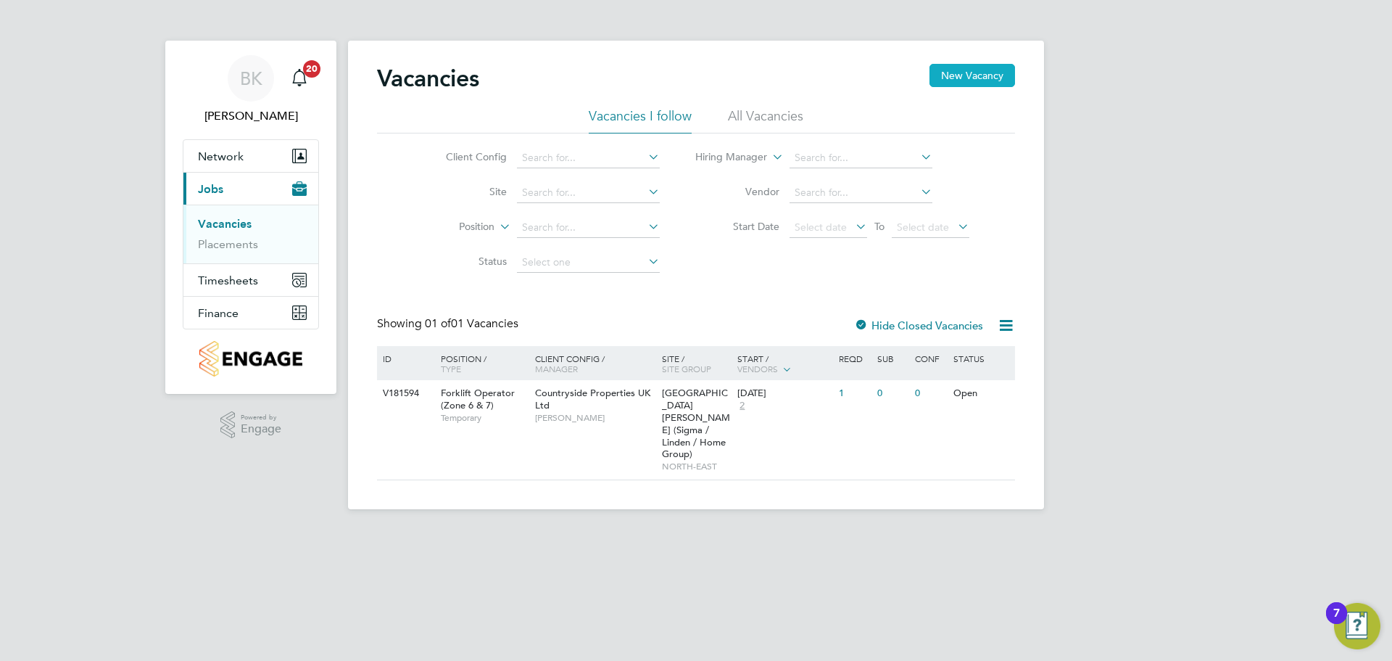
click at [976, 75] on button "New Vacancy" at bounding box center [973, 75] width 86 height 23
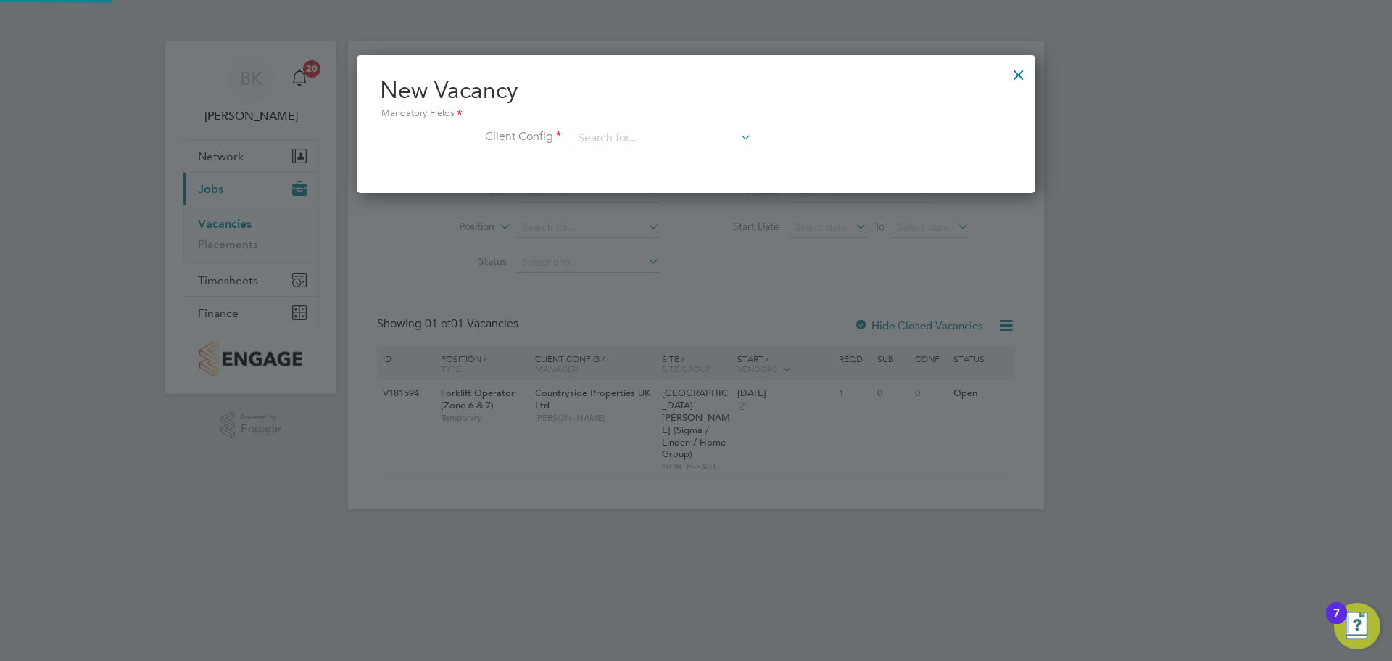
scroll to position [138, 679]
click at [683, 144] on input at bounding box center [662, 139] width 179 height 22
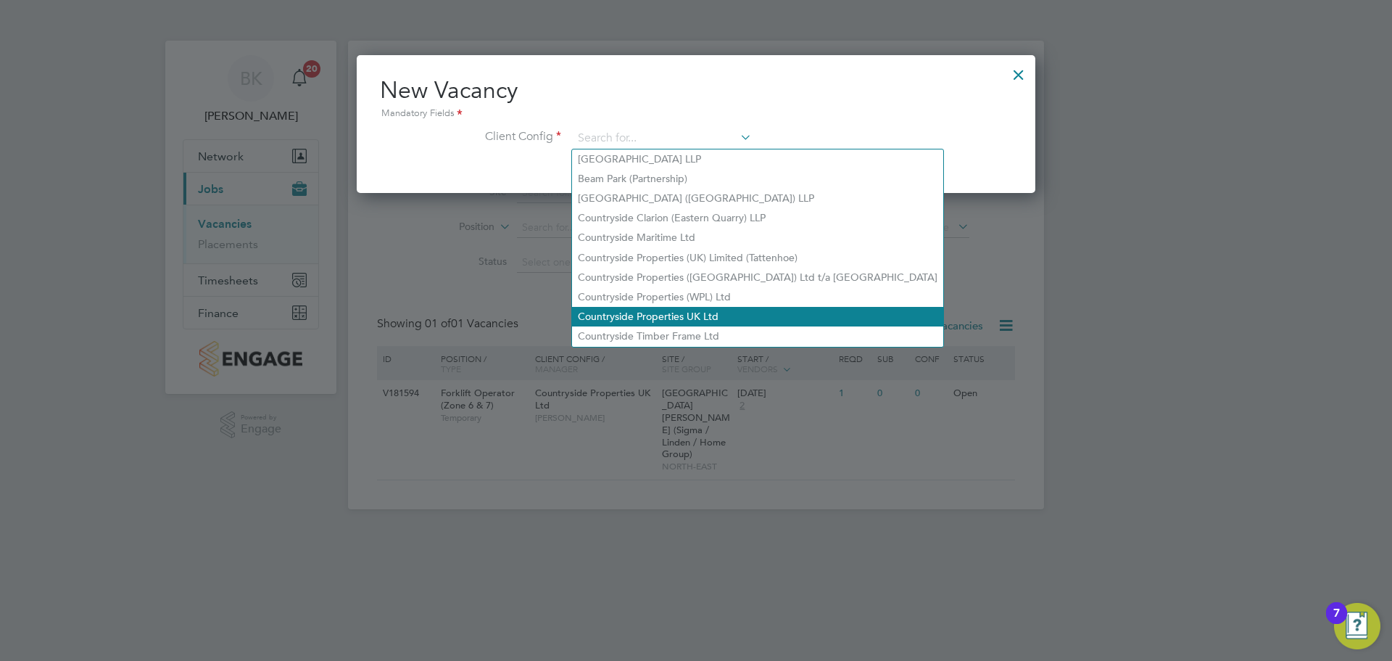
click at [700, 307] on li "Countryside Properties UK Ltd" at bounding box center [757, 317] width 371 height 20
type input "Countryside Properties UK Ltd"
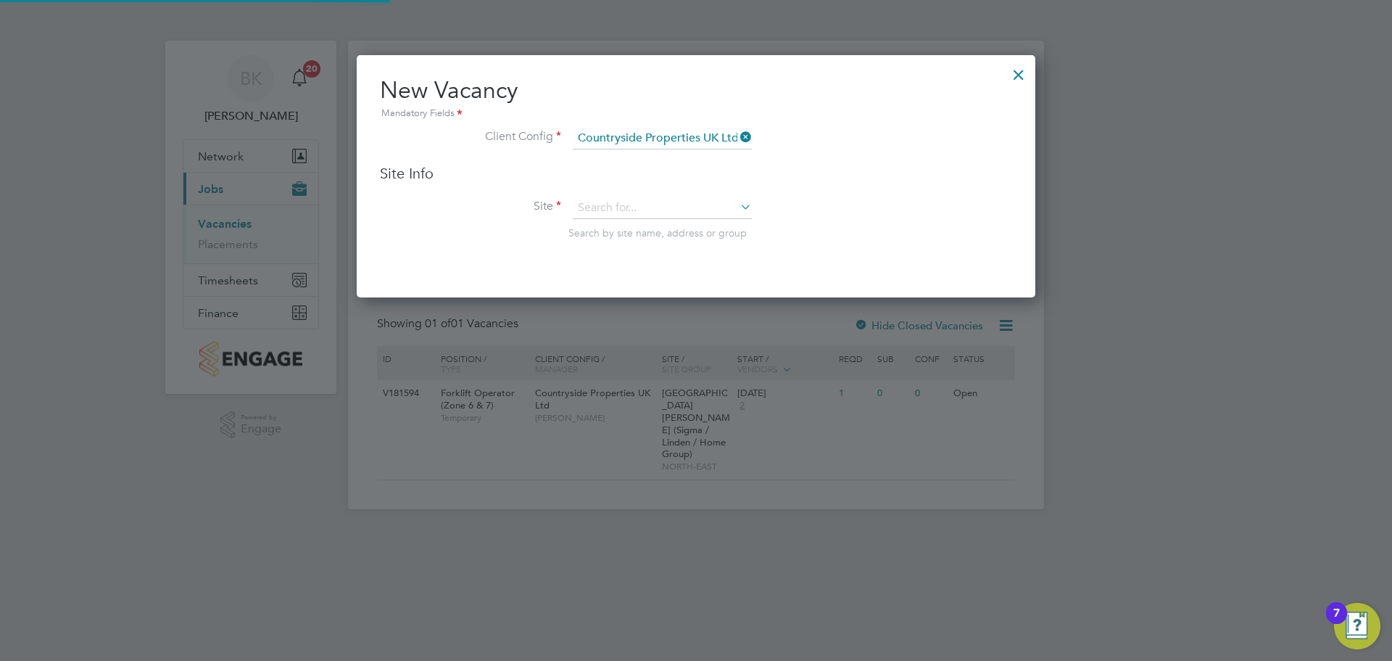
scroll to position [243, 679]
click at [609, 200] on input at bounding box center [662, 208] width 179 height 22
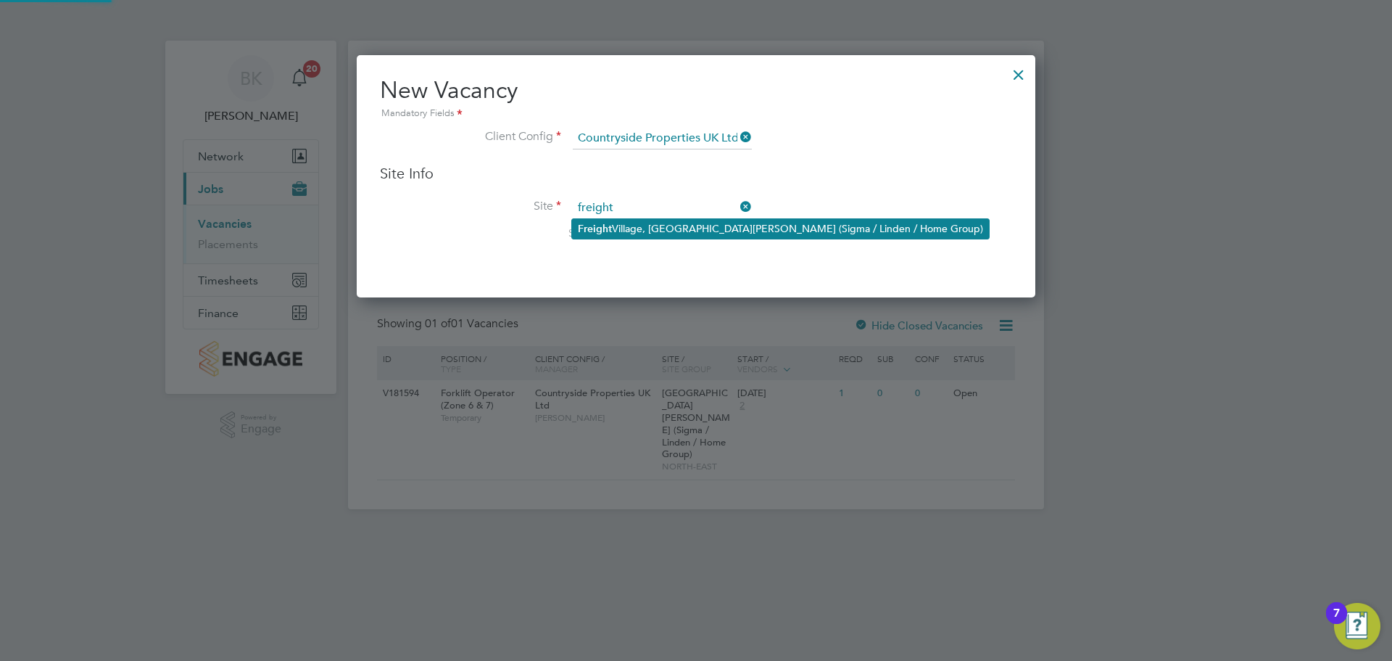
click at [755, 220] on li "Freight Village, St. James Road (Sigma / Linden / Home Group)" at bounding box center [780, 229] width 417 height 20
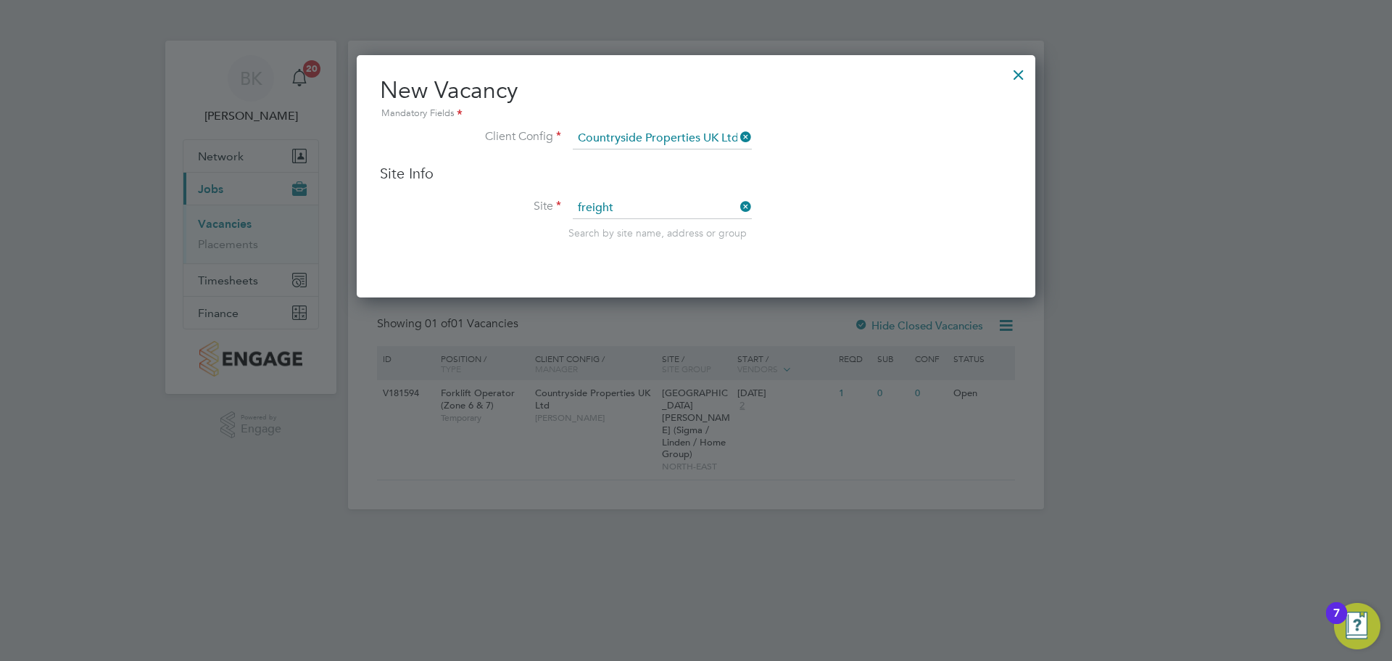
type input "Freight Village, St. James Road (Sigma / Linden / Home Group)"
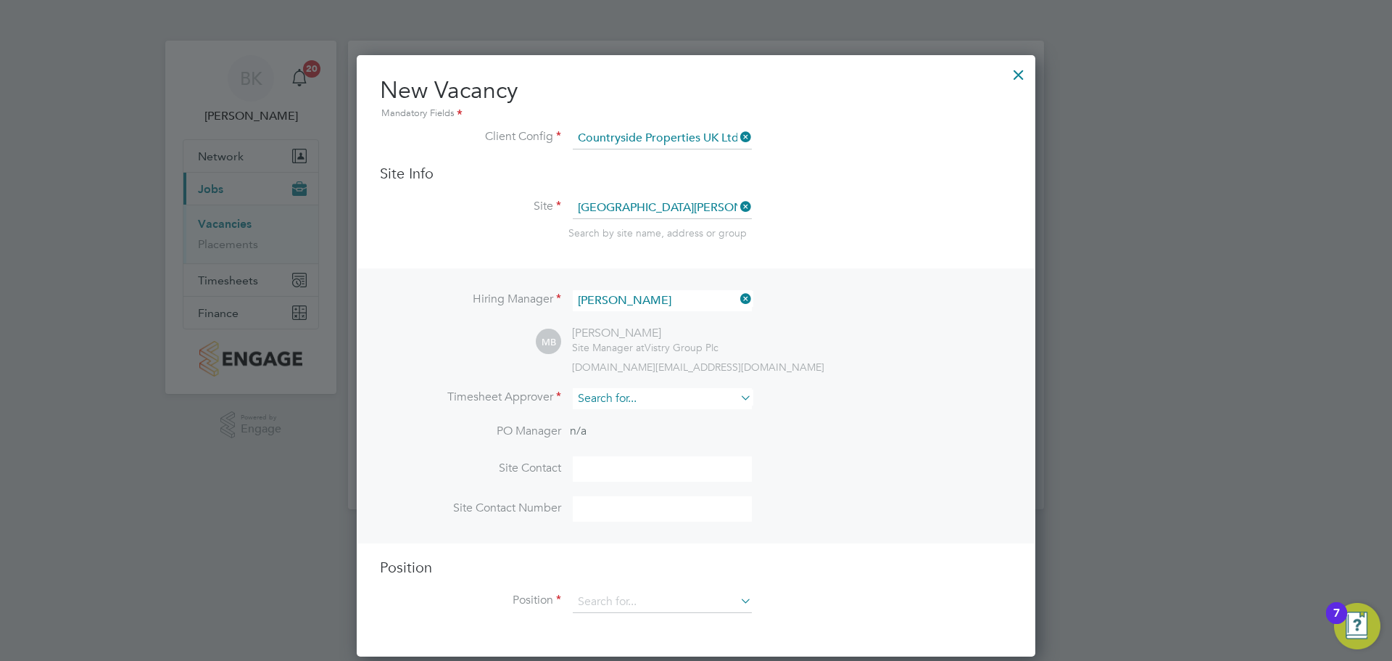
click at [648, 403] on input at bounding box center [662, 398] width 179 height 21
click at [650, 414] on li "Lee Cole" at bounding box center [663, 420] width 183 height 20
type input "Lee Cole"
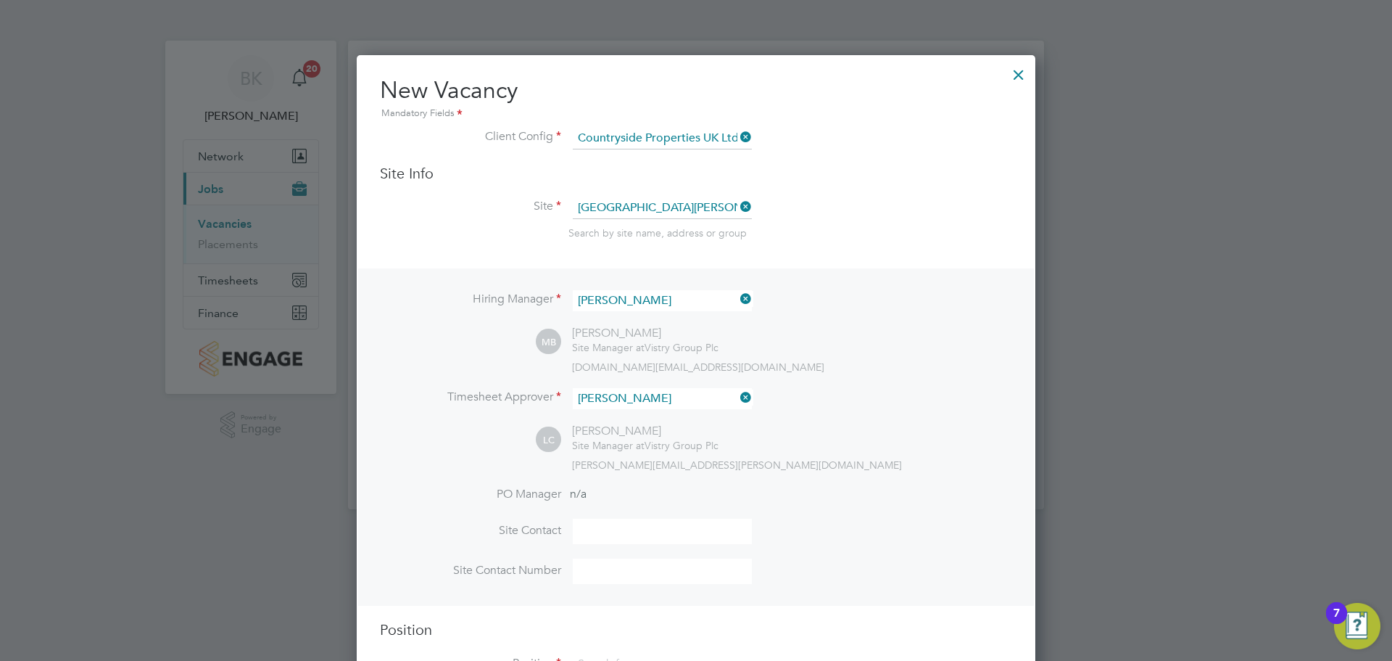
click at [830, 489] on li "PO Manager n/a" at bounding box center [696, 503] width 632 height 33
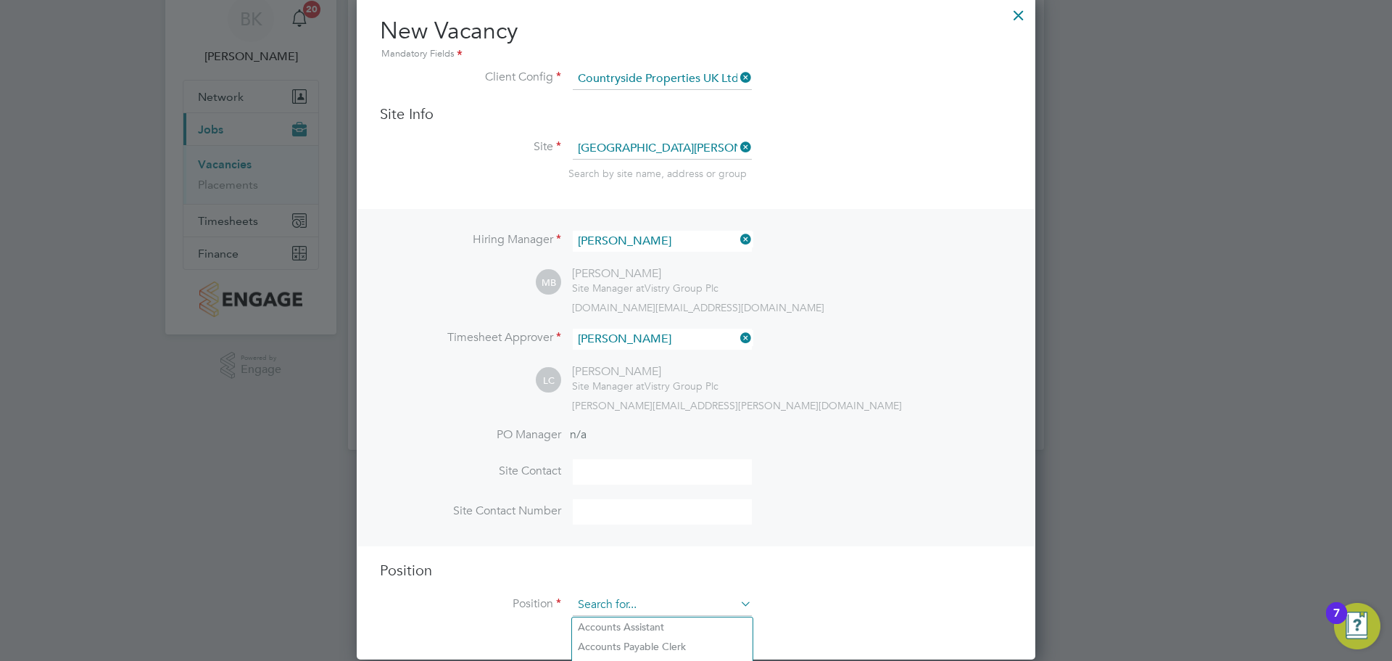
click at [668, 609] on input at bounding box center [662, 605] width 179 height 22
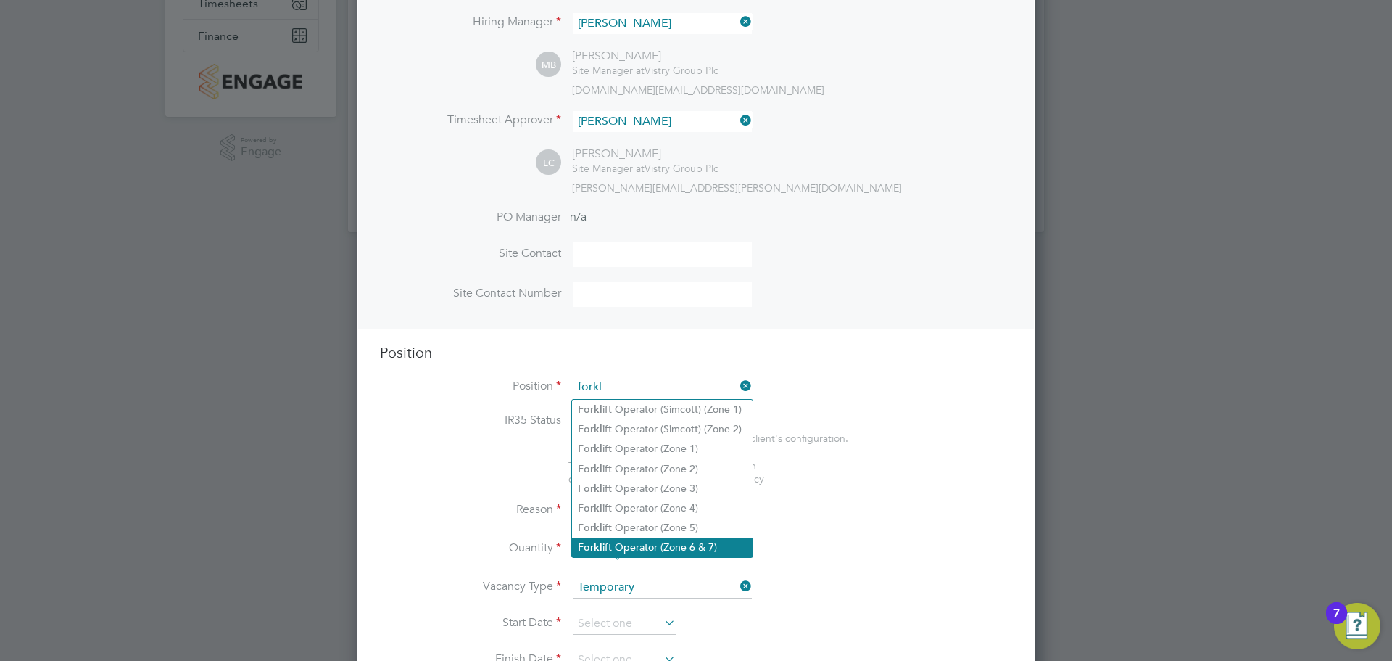
click at [695, 537] on li "Forkl ift Operator (Zone 6 & 7)" at bounding box center [662, 547] width 181 height 20
type input "Forklift Operator (Zone 6 & 7)"
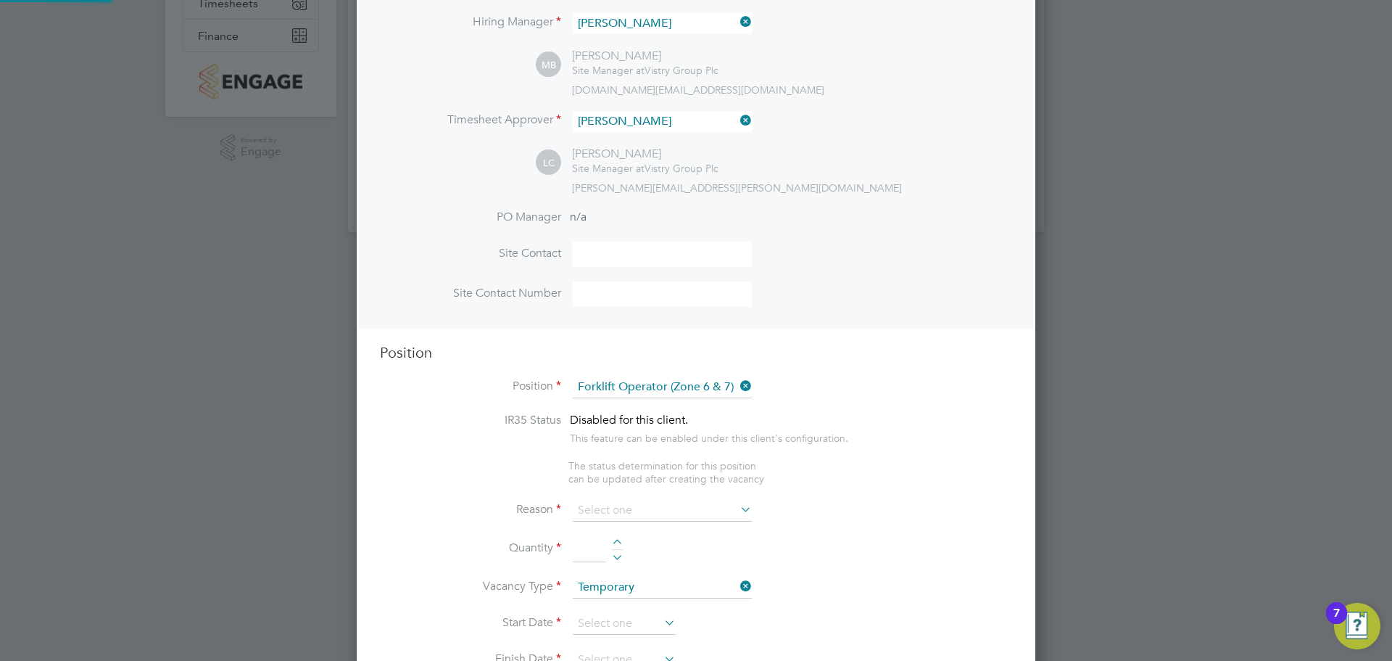
type textarea "- Operate construction machinery - Delivering large quantities of materials to …"
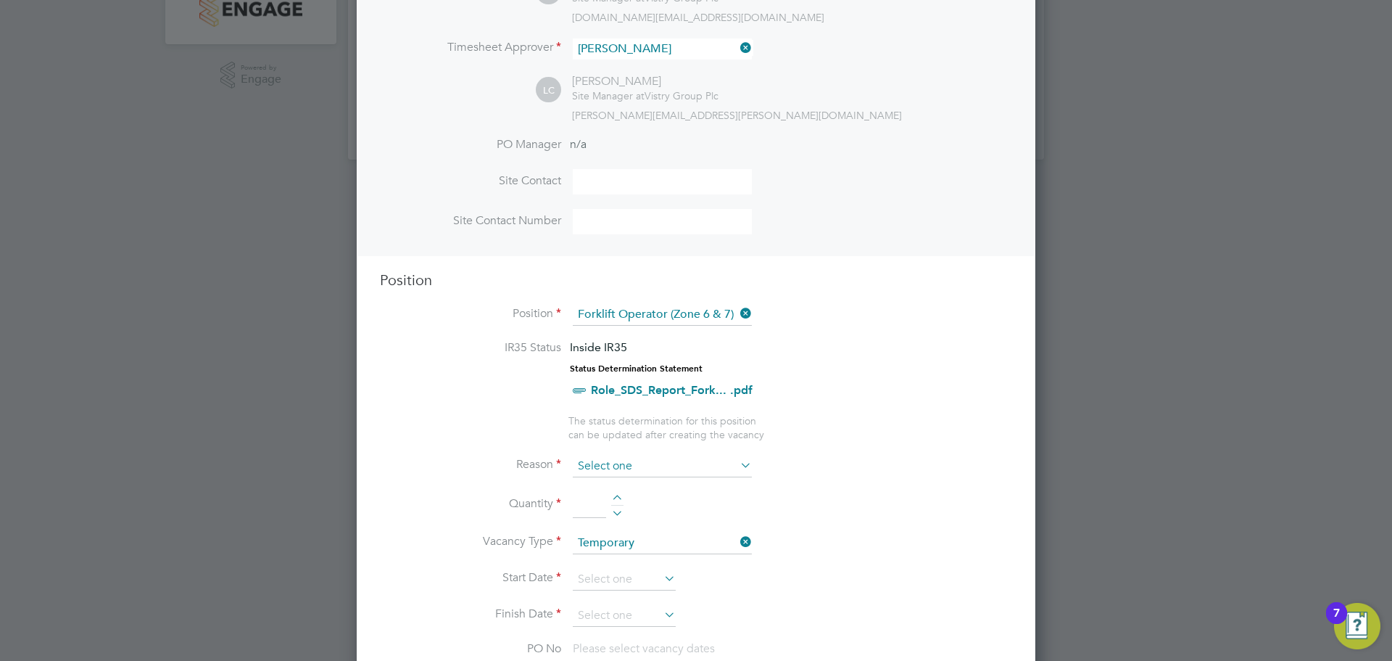
click at [679, 463] on input at bounding box center [662, 466] width 179 height 22
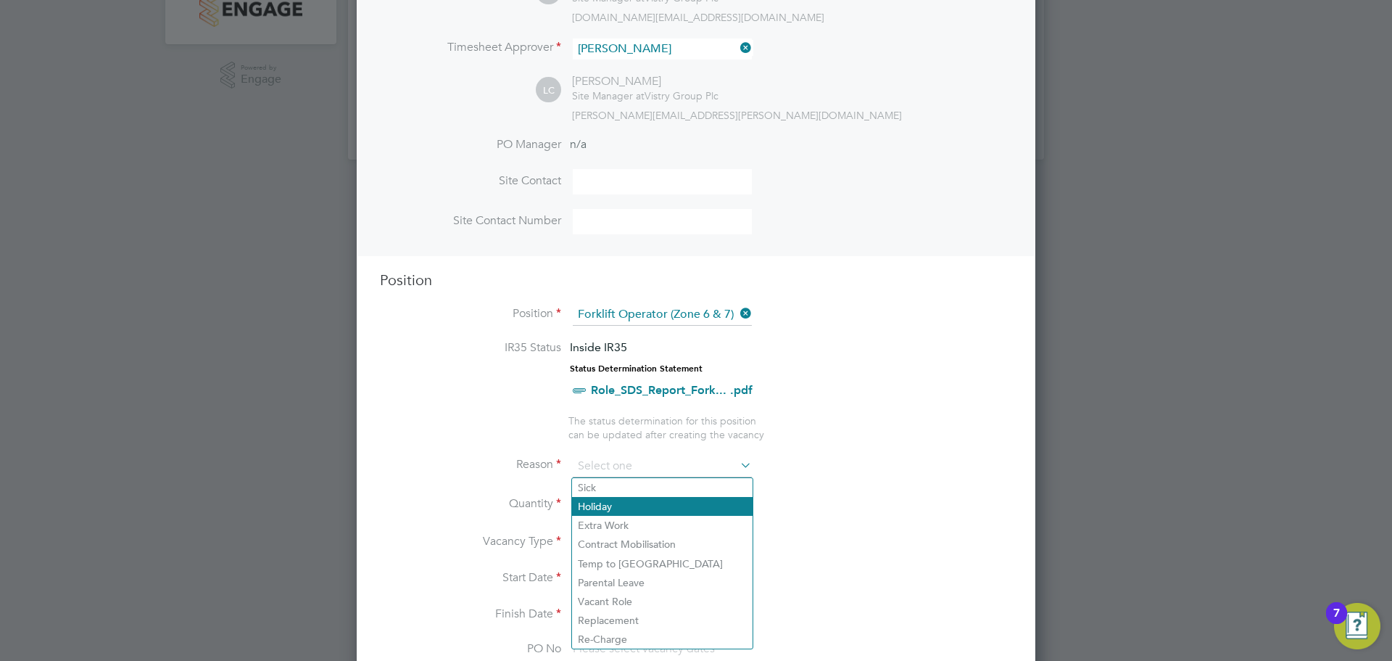
click at [624, 499] on li "Holiday" at bounding box center [662, 506] width 181 height 19
type input "Holiday"
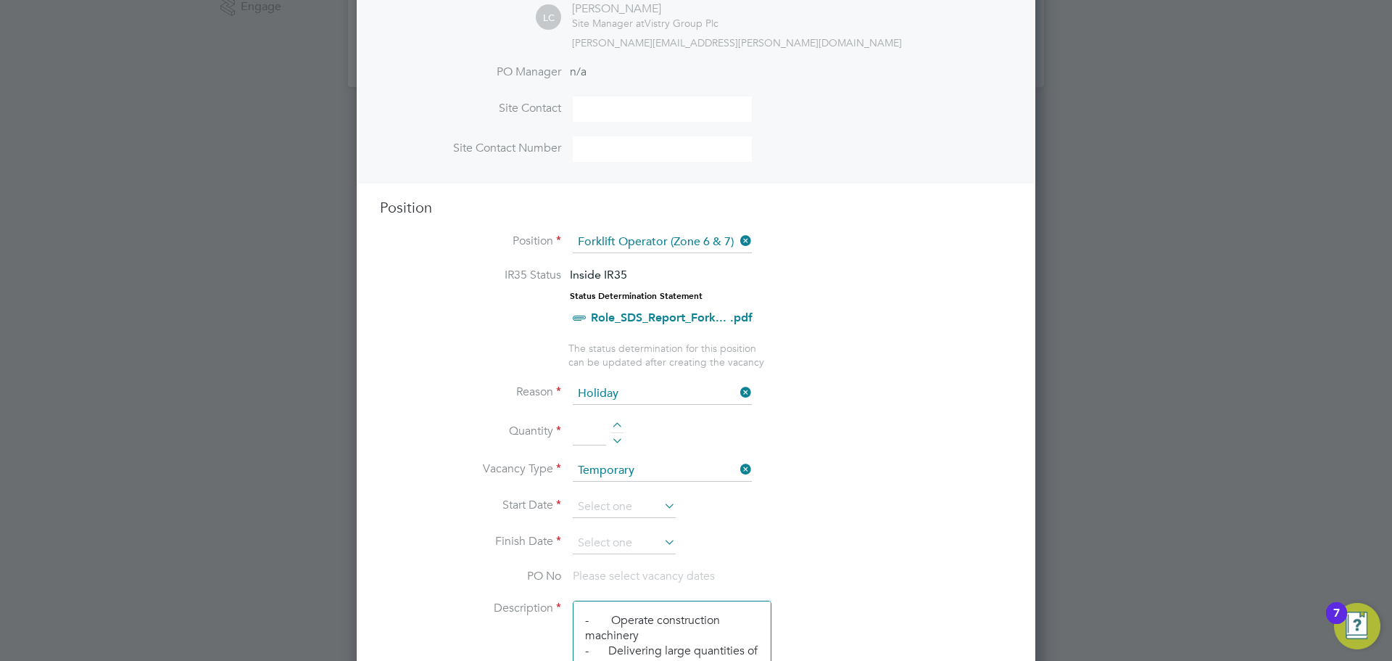
click at [617, 420] on li "Quantity" at bounding box center [696, 439] width 632 height 41
click at [616, 425] on div at bounding box center [617, 427] width 12 height 10
type input "1"
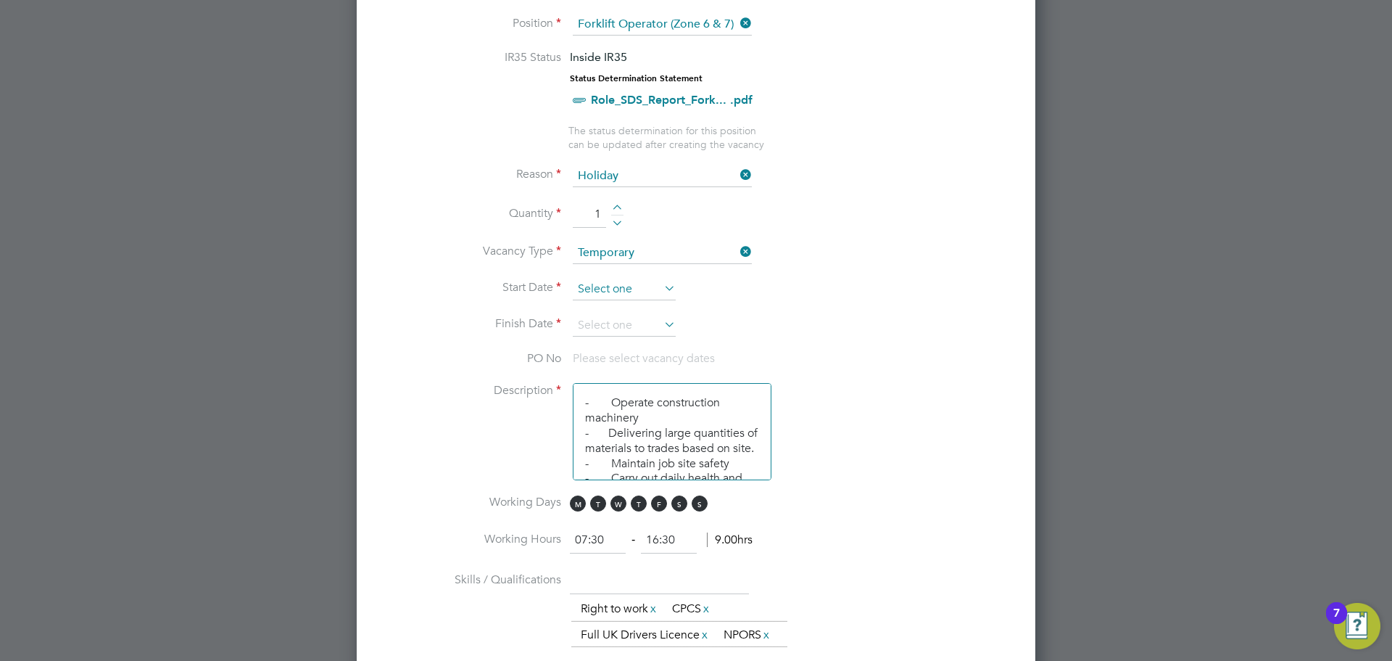
click at [624, 289] on input at bounding box center [624, 289] width 103 height 22
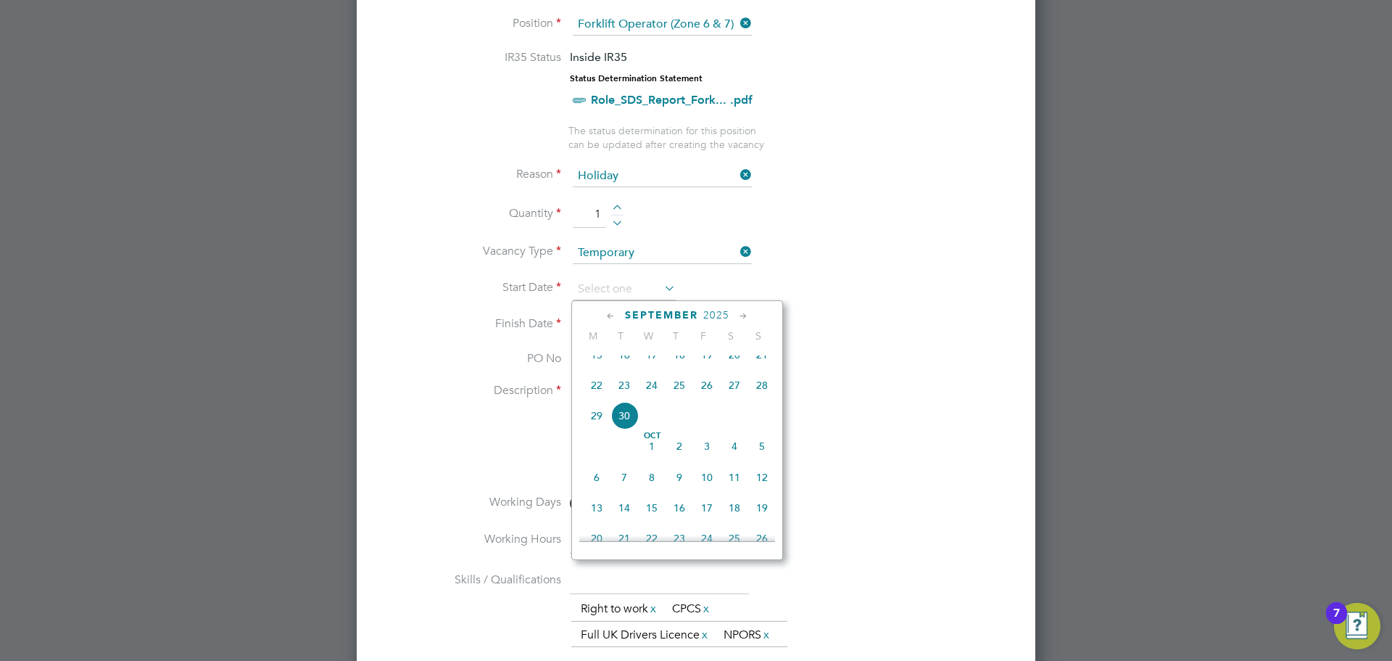
click at [650, 439] on span "Oct" at bounding box center [652, 435] width 28 height 7
type input "01 Oct 2025"
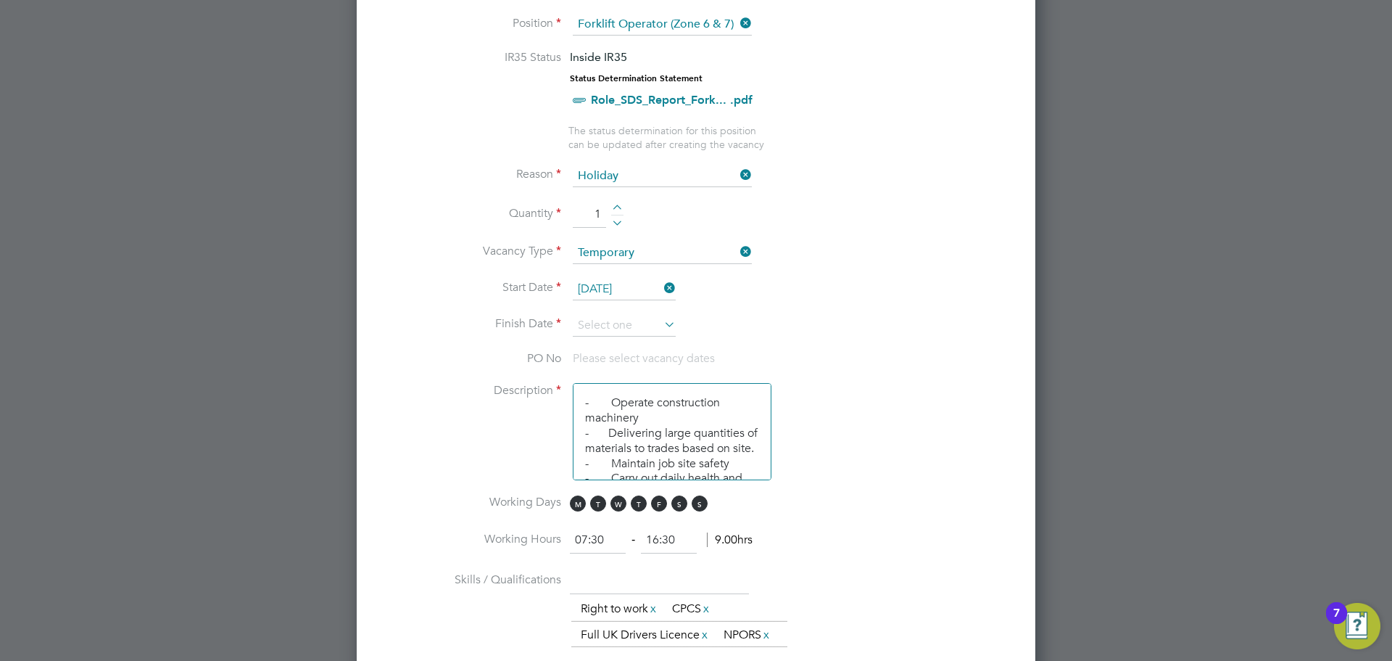
click at [638, 339] on li "Finish Date" at bounding box center [696, 333] width 632 height 36
click at [638, 330] on input at bounding box center [624, 326] width 103 height 22
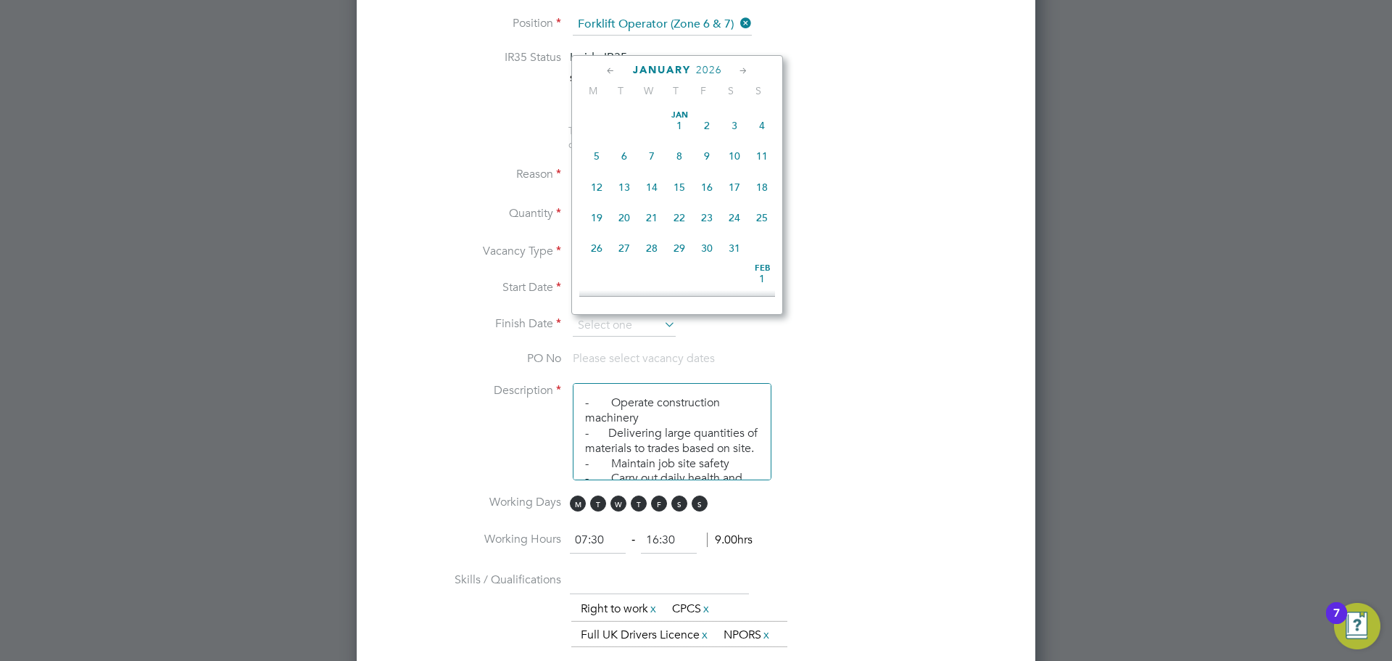
click at [709, 170] on span "9" at bounding box center [707, 156] width 28 height 28
type input "09 Jan 2026"
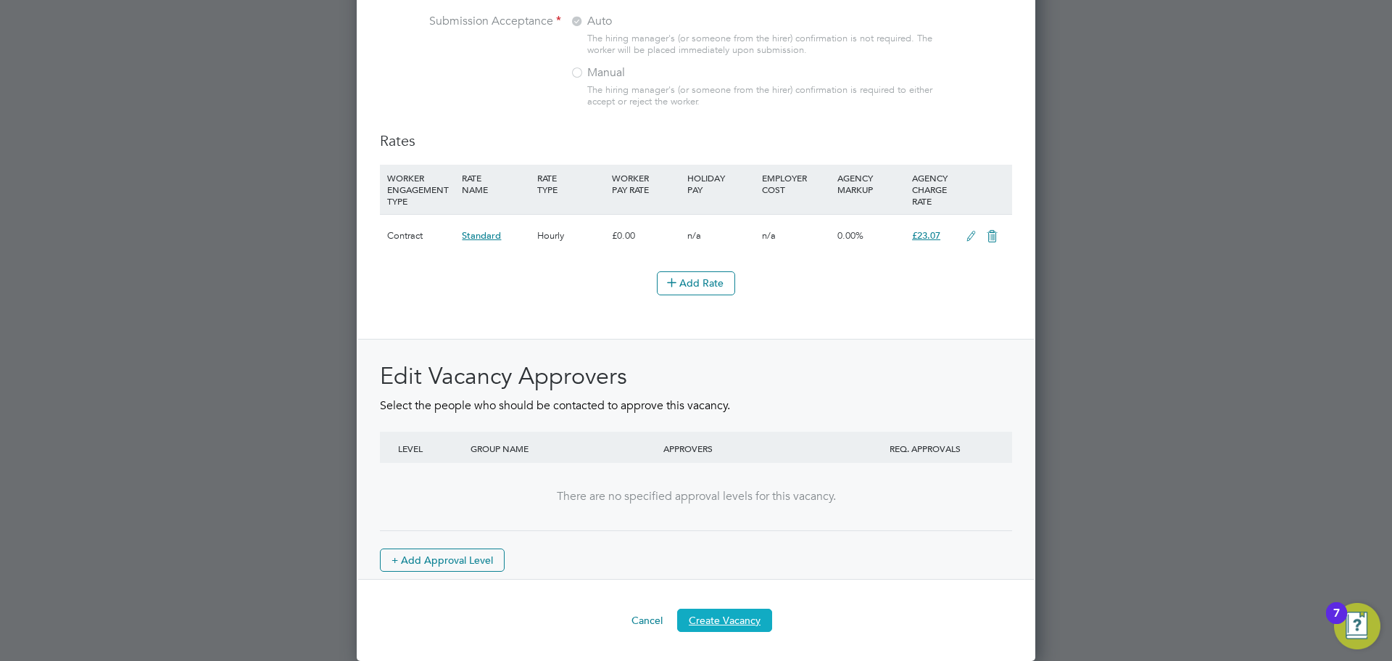
click at [714, 627] on button "Create Vacancy" at bounding box center [724, 619] width 95 height 23
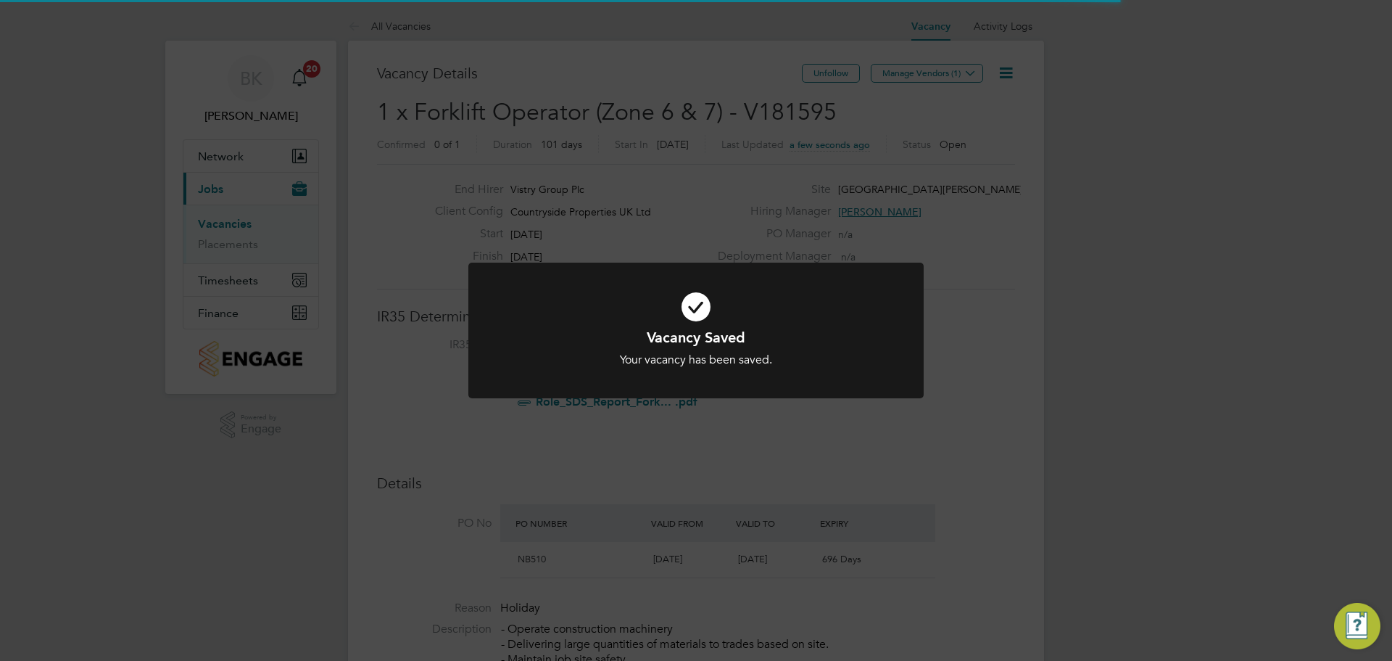
click at [932, 199] on div "Vacancy Saved Your vacancy has been saved. Cancel Okay" at bounding box center [696, 330] width 1392 height 661
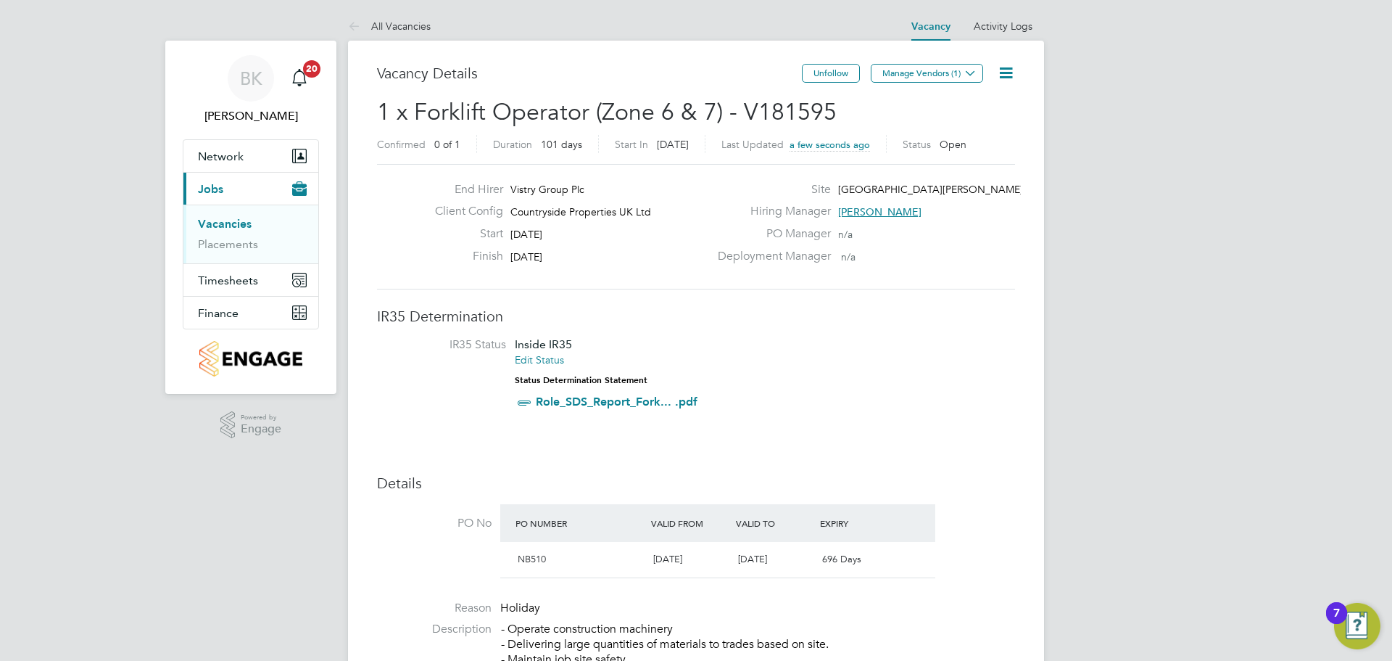
click at [920, 70] on button "Manage Vendors (1)" at bounding box center [927, 73] width 112 height 19
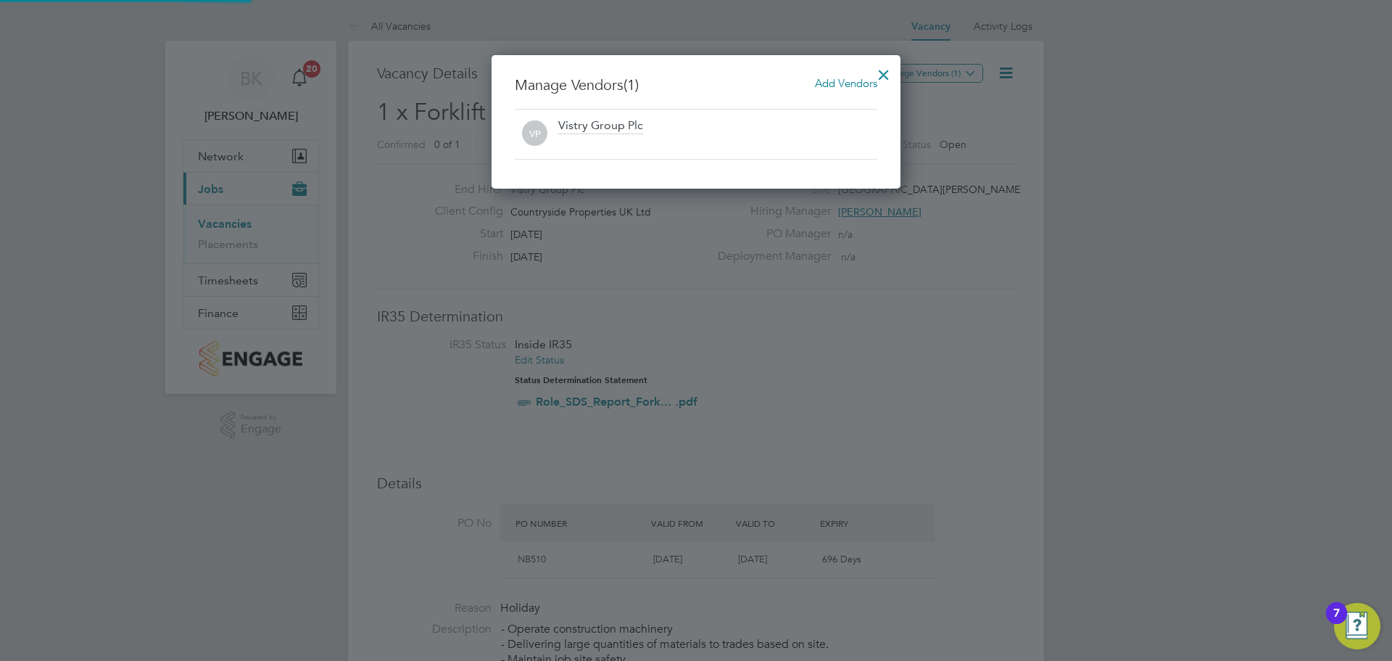
click at [819, 81] on span "Add Vendors" at bounding box center [846, 83] width 62 height 14
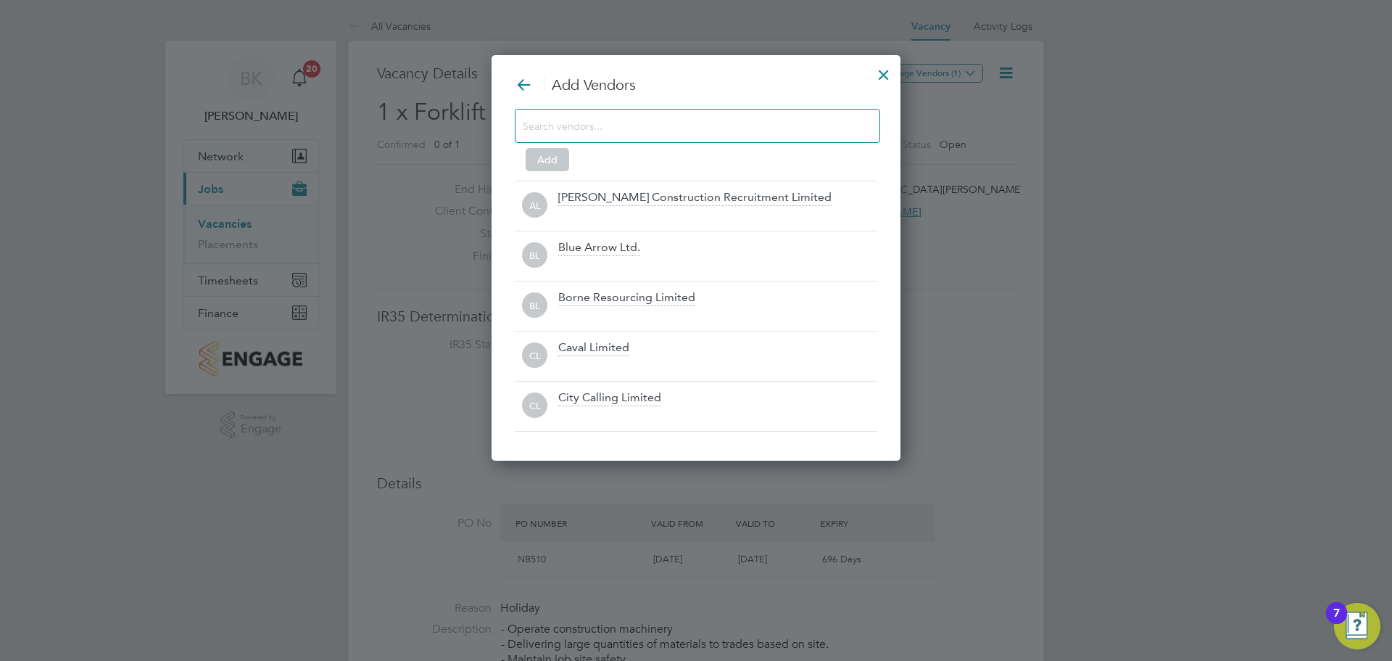
click at [645, 133] on input at bounding box center [686, 125] width 326 height 19
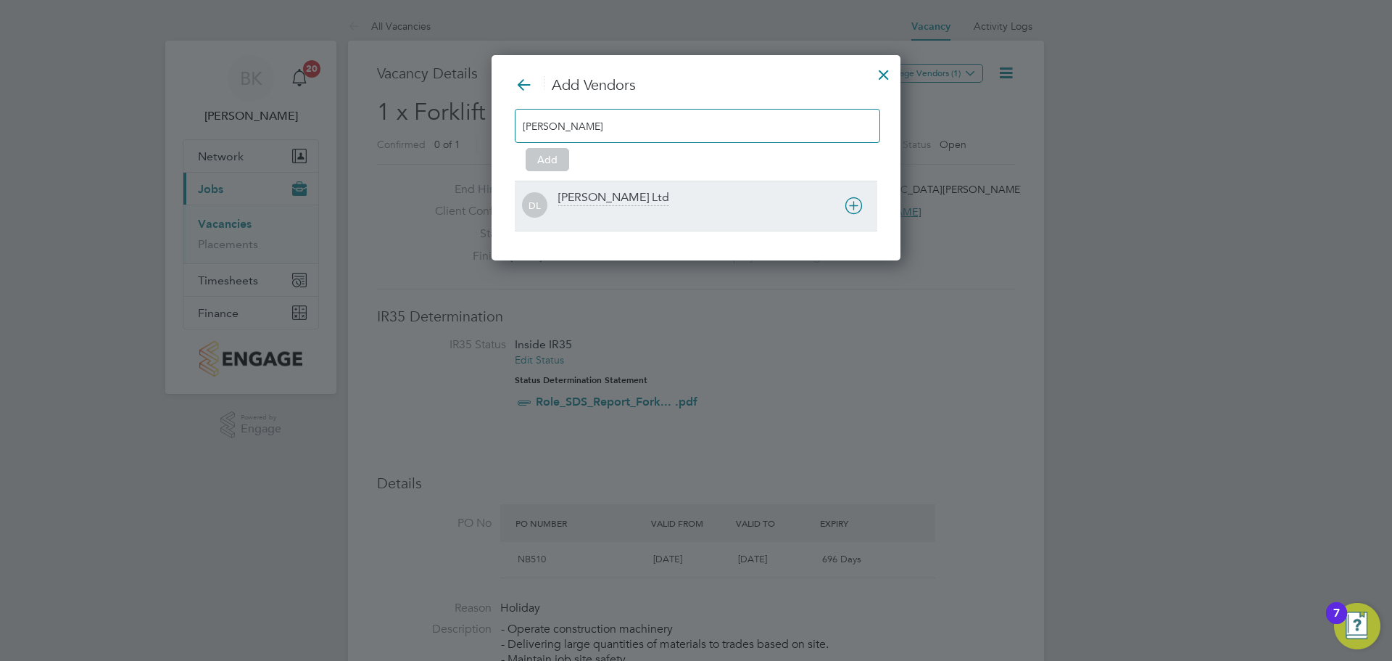
type input "dan"
click at [699, 214] on div at bounding box center [717, 215] width 319 height 15
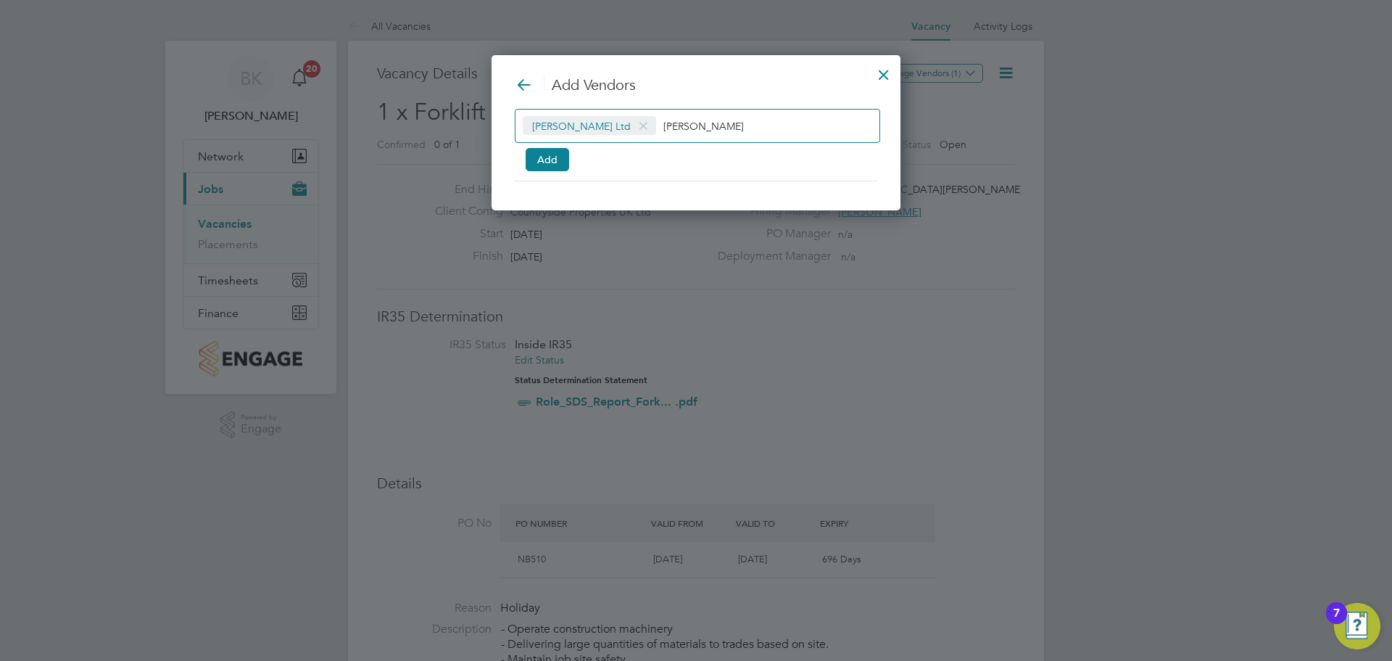
drag, startPoint x: 697, startPoint y: 131, endPoint x: 641, endPoint y: 137, distance: 56.2
click at [641, 137] on div "Daniel Owen Ltd dan" at bounding box center [697, 126] width 365 height 34
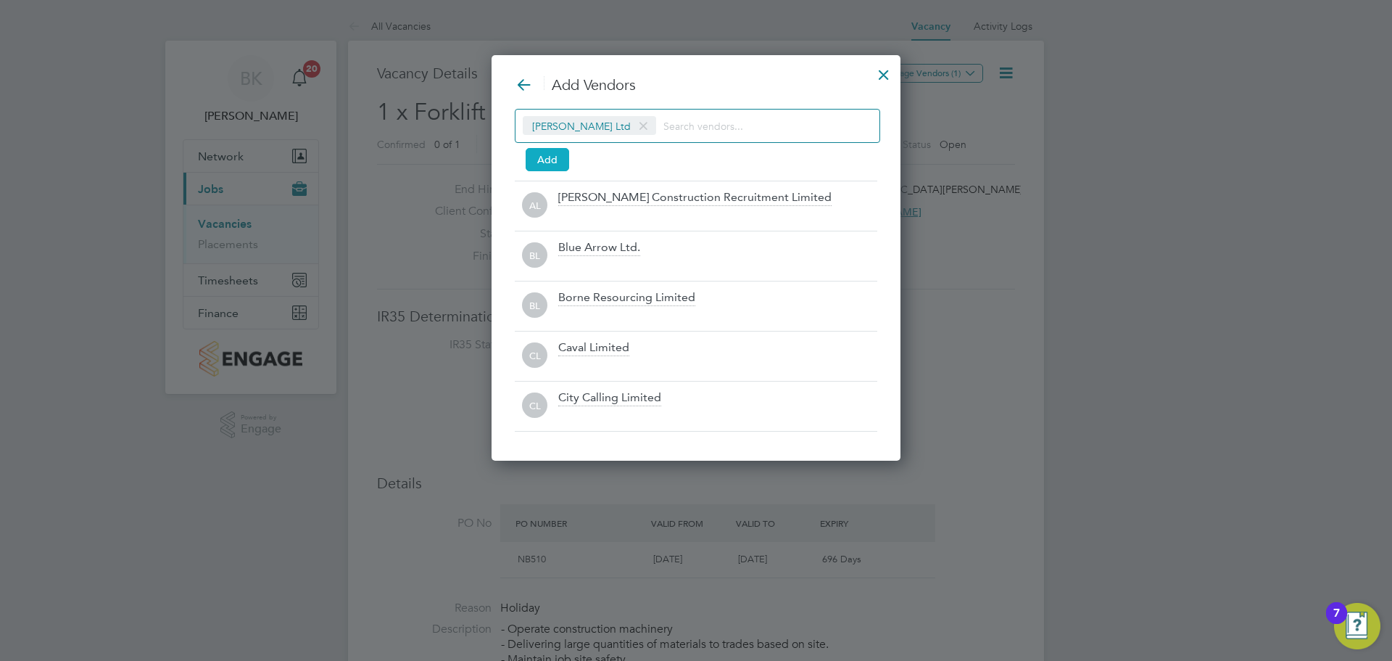
click at [564, 151] on button "Add" at bounding box center [548, 159] width 44 height 23
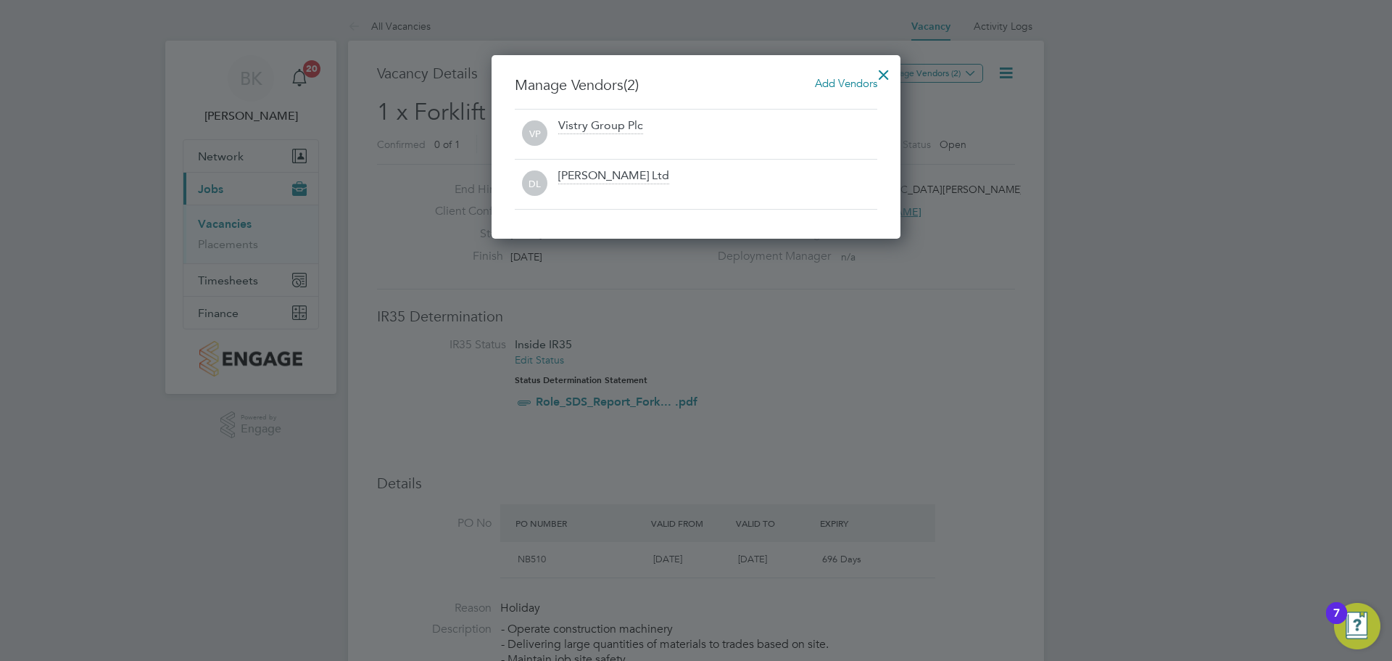
click at [886, 71] on div at bounding box center [884, 71] width 26 height 26
